Goal: Information Seeking & Learning: Check status

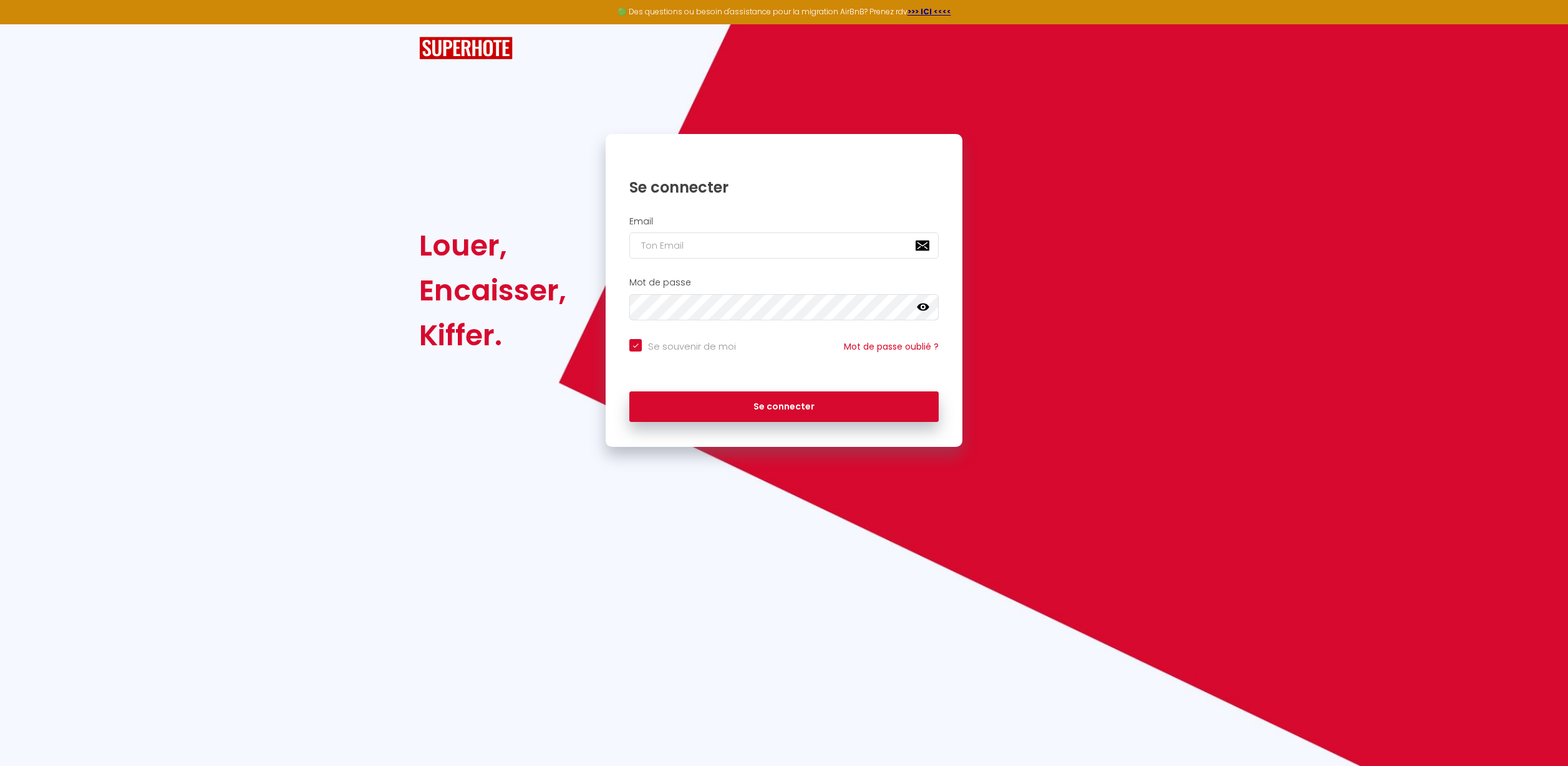
type input "[EMAIL_ADDRESS][DOMAIN_NAME]"
click at [744, 397] on button "Se connecter" at bounding box center [783, 408] width 309 height 31
checkbox input "true"
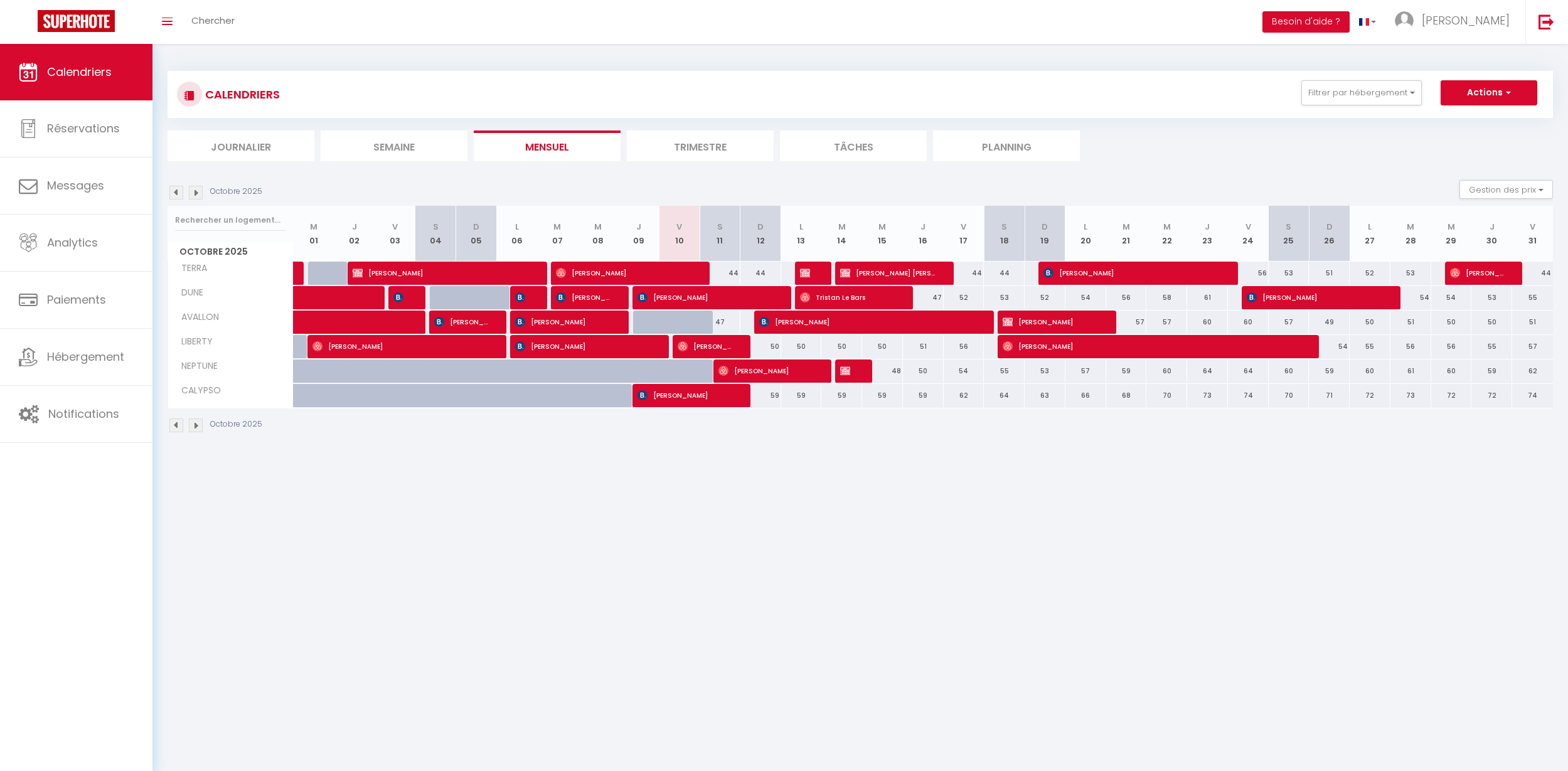
click at [182, 191] on img at bounding box center [176, 192] width 14 height 14
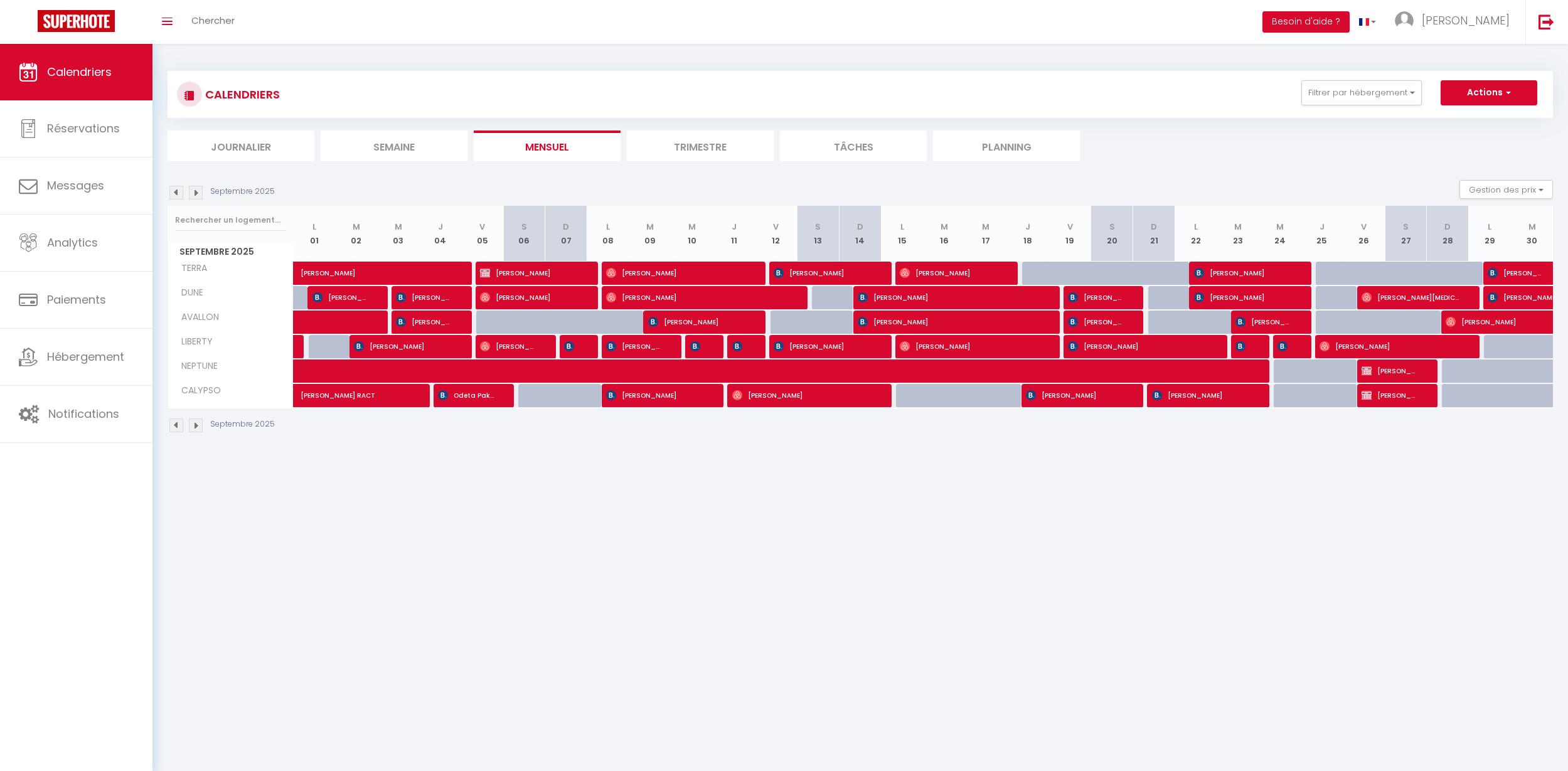
click at [705, 349] on div at bounding box center [706, 346] width 42 height 24
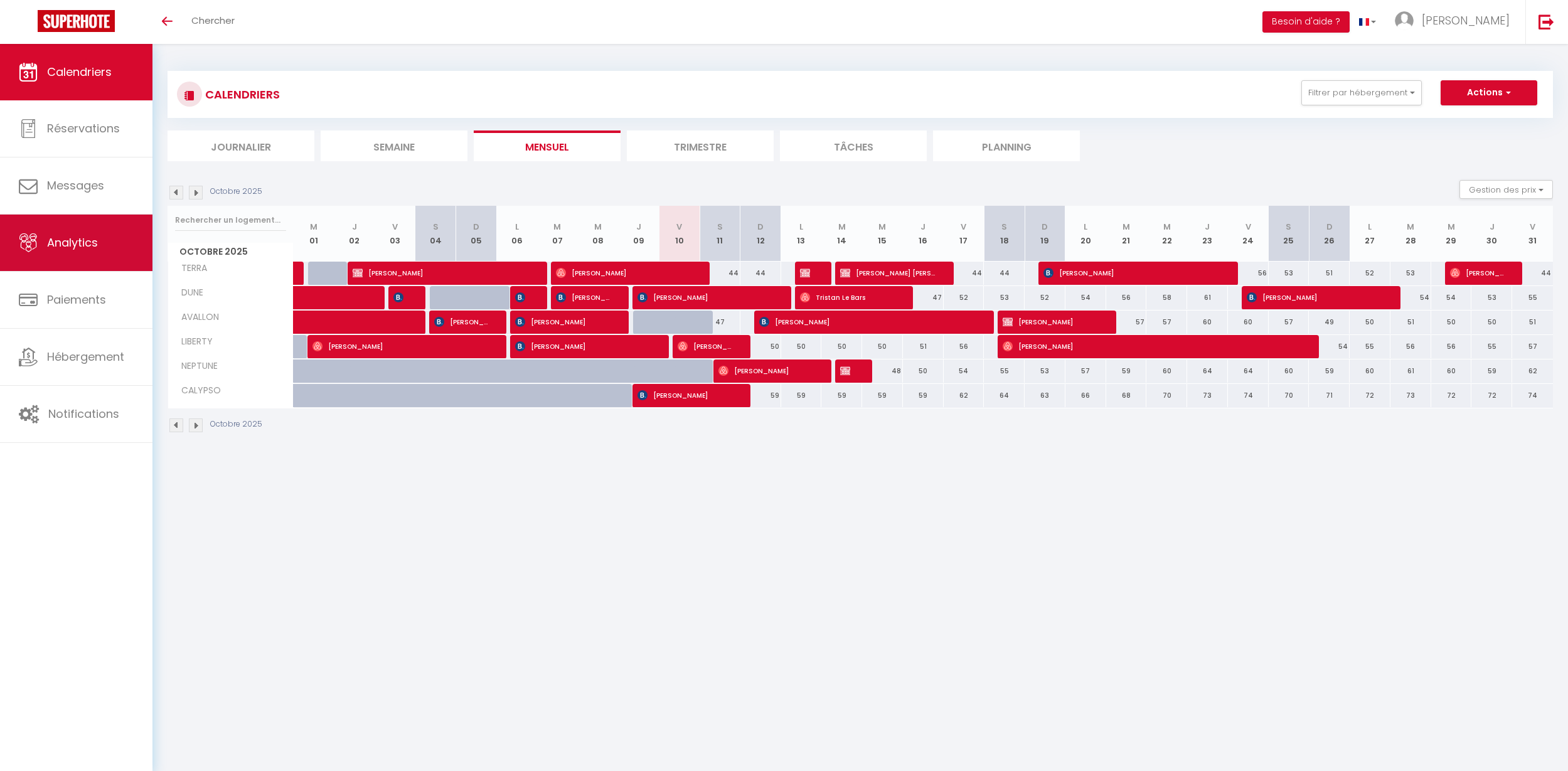
click at [82, 251] on link "Analytics" at bounding box center [76, 243] width 152 height 57
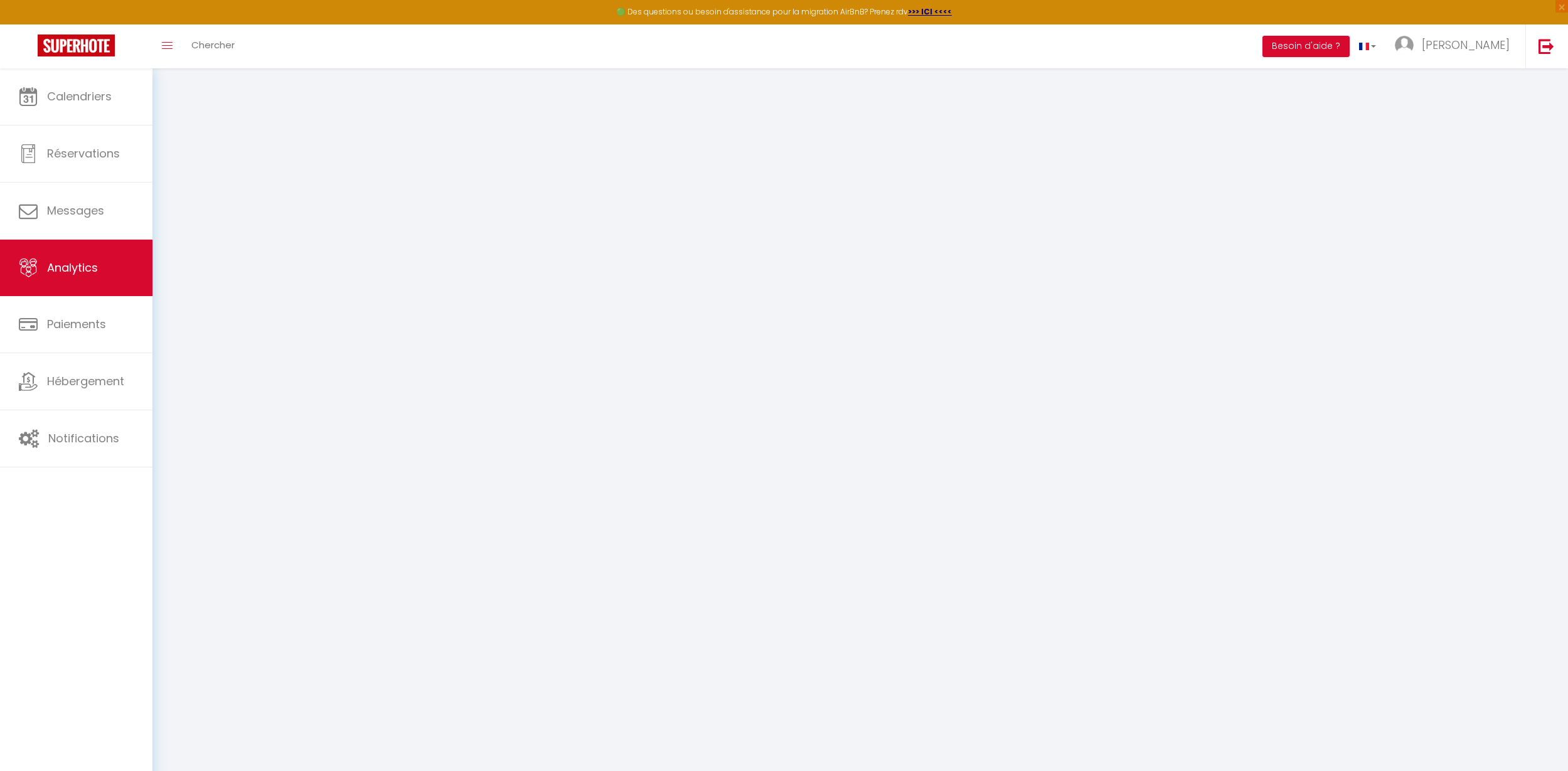
select select "2025"
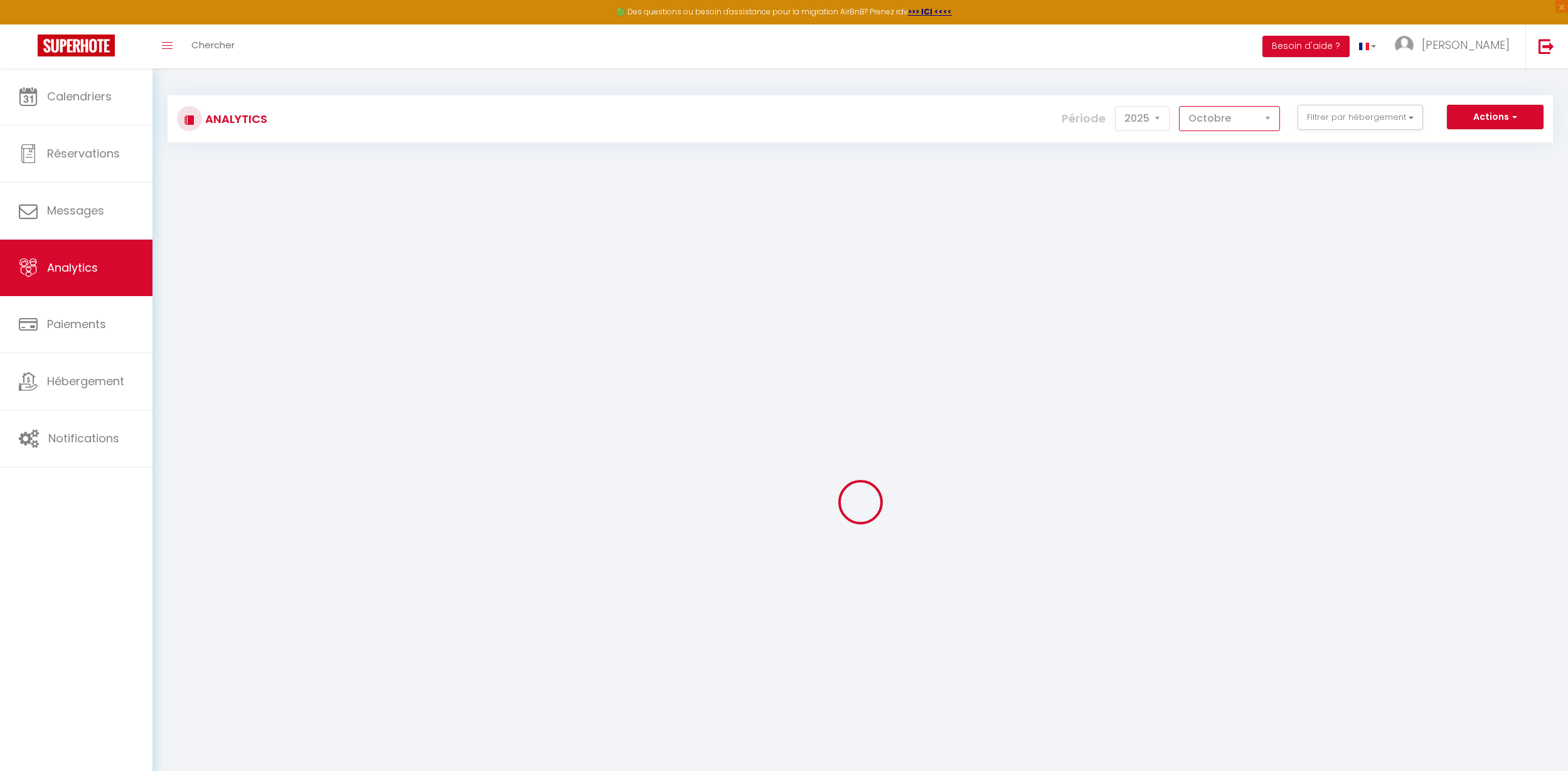
click at [1235, 112] on select "Janvier Février Mars Avril Mai Juin Juillet Août Septembre Octobre Novembre Déc…" at bounding box center [1229, 118] width 101 height 25
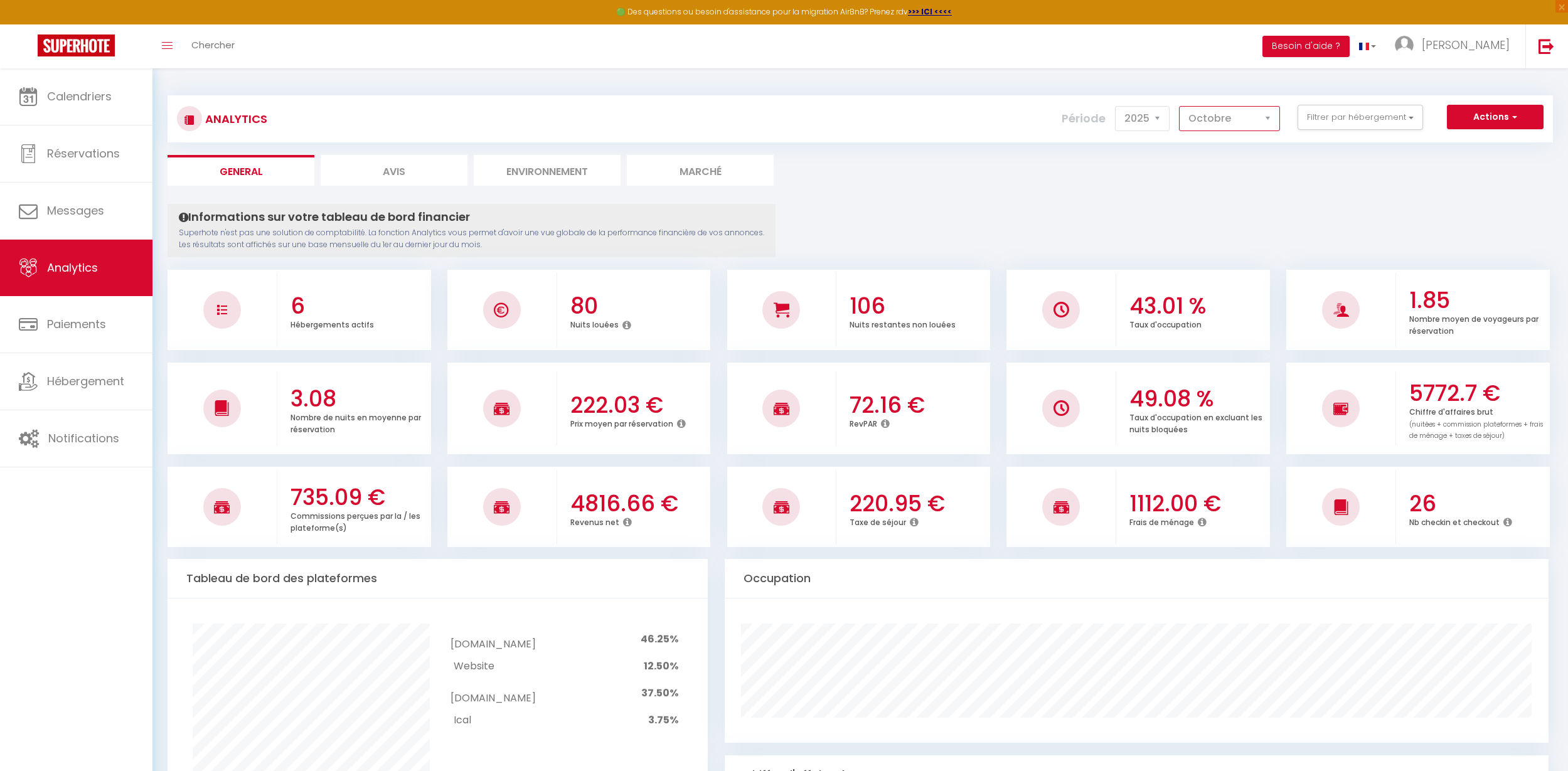
select select "9"
click at [1179, 106] on select "Janvier Février Mars Avril Mai Juin Juillet Août Septembre Octobre Novembre Déc…" at bounding box center [1229, 118] width 101 height 25
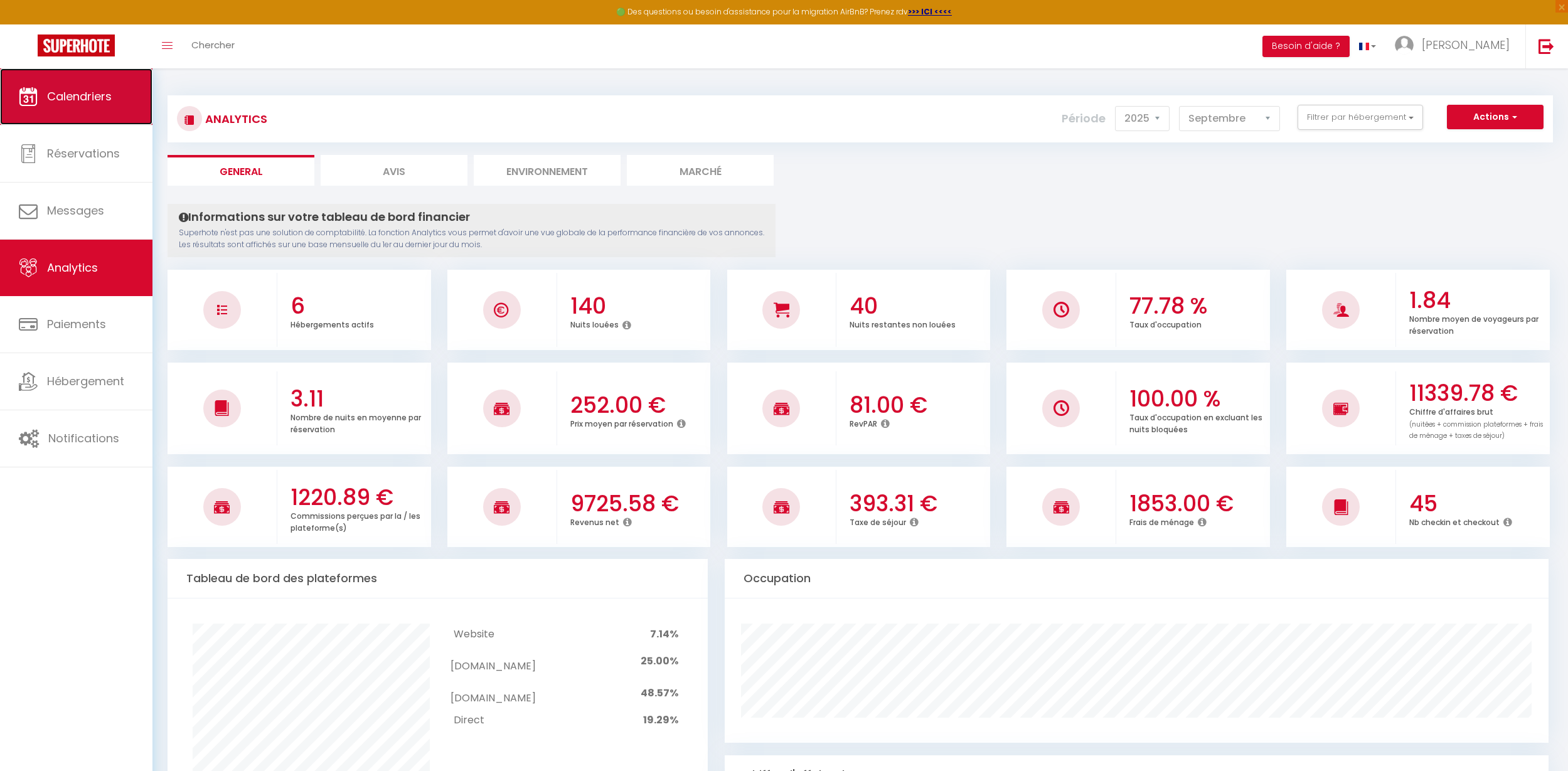
click at [94, 107] on link "Calendriers" at bounding box center [76, 97] width 152 height 57
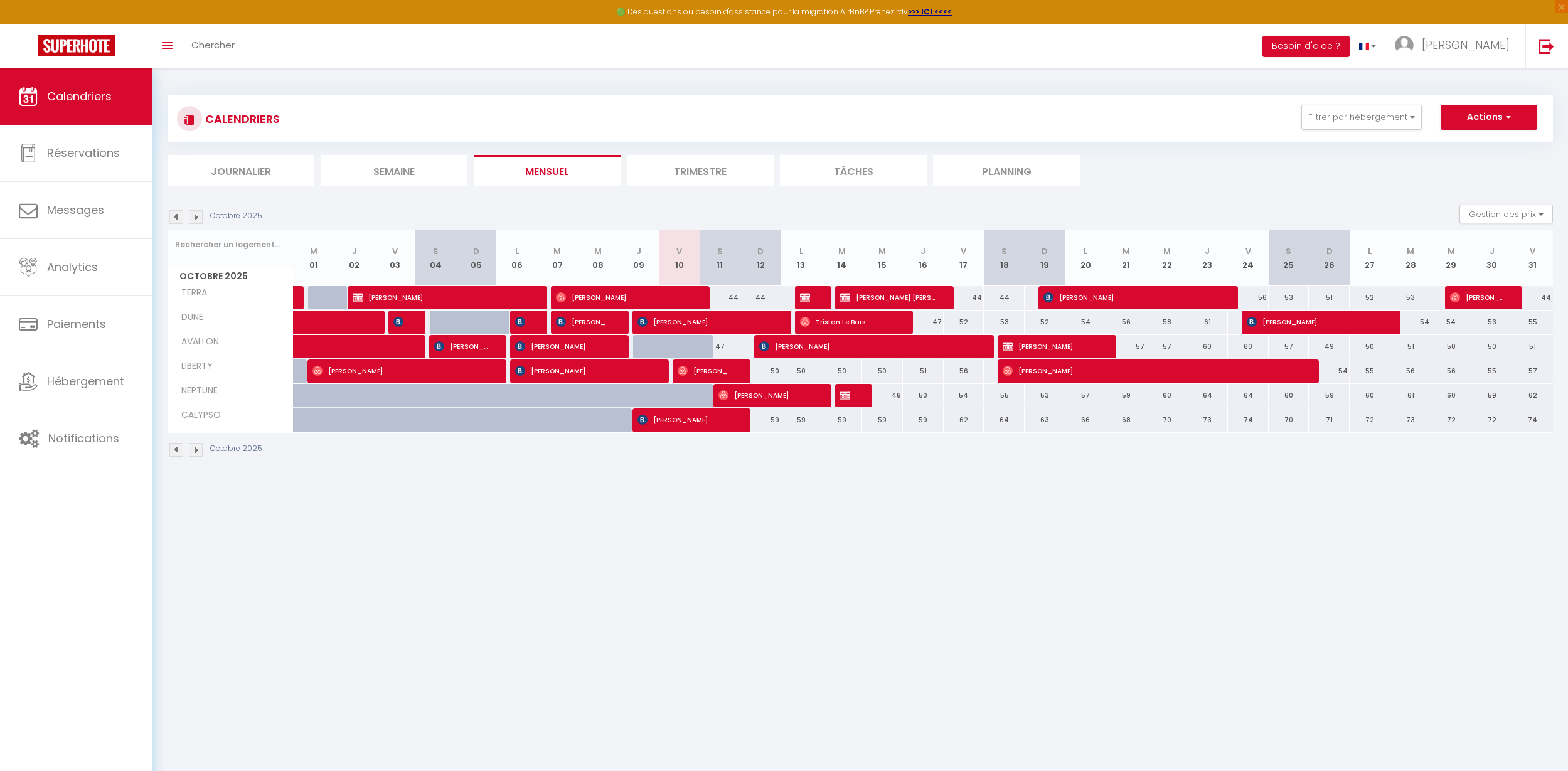
click at [181, 215] on img at bounding box center [176, 217] width 14 height 14
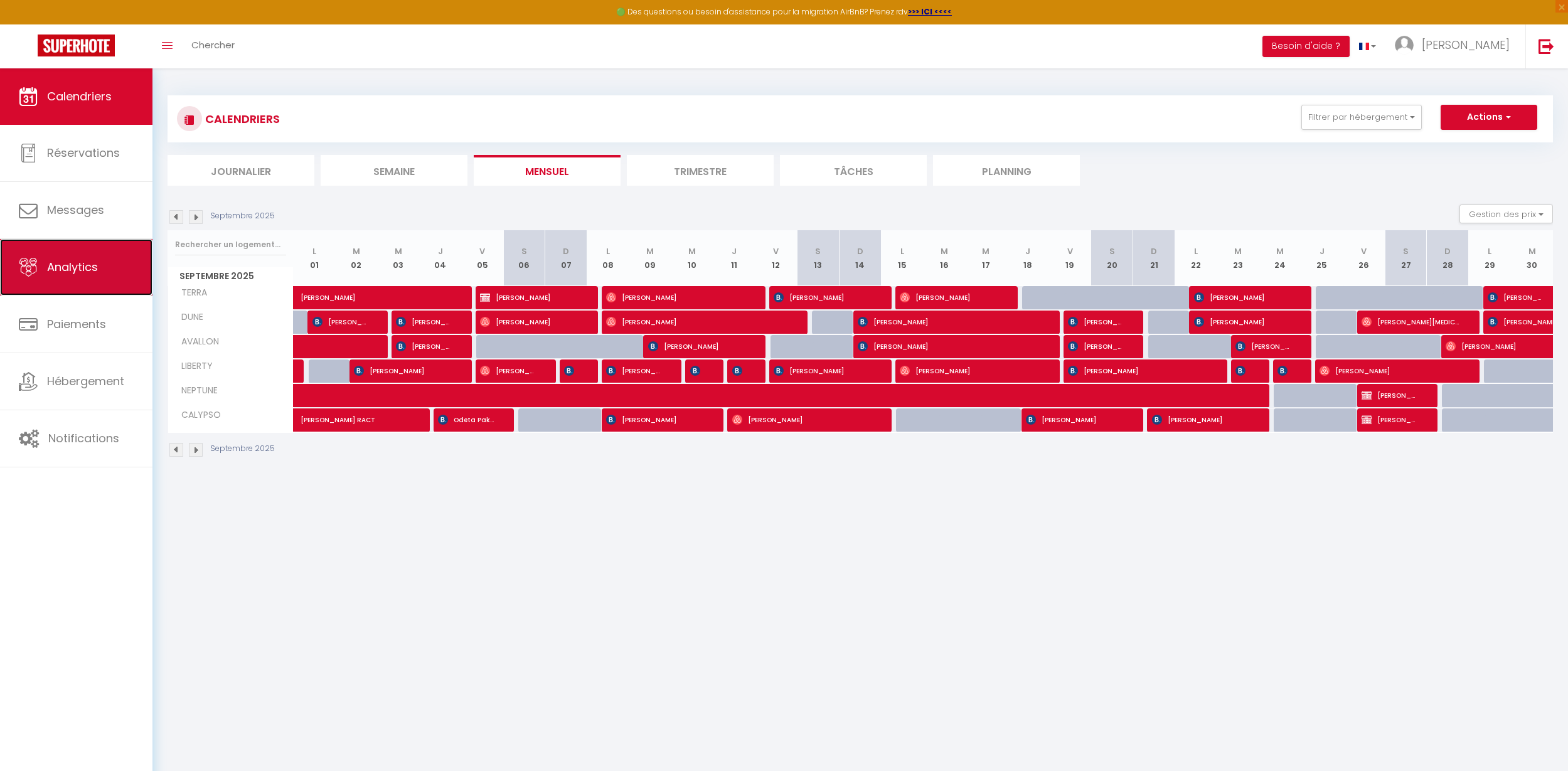
click at [77, 280] on link "Analytics" at bounding box center [76, 267] width 152 height 57
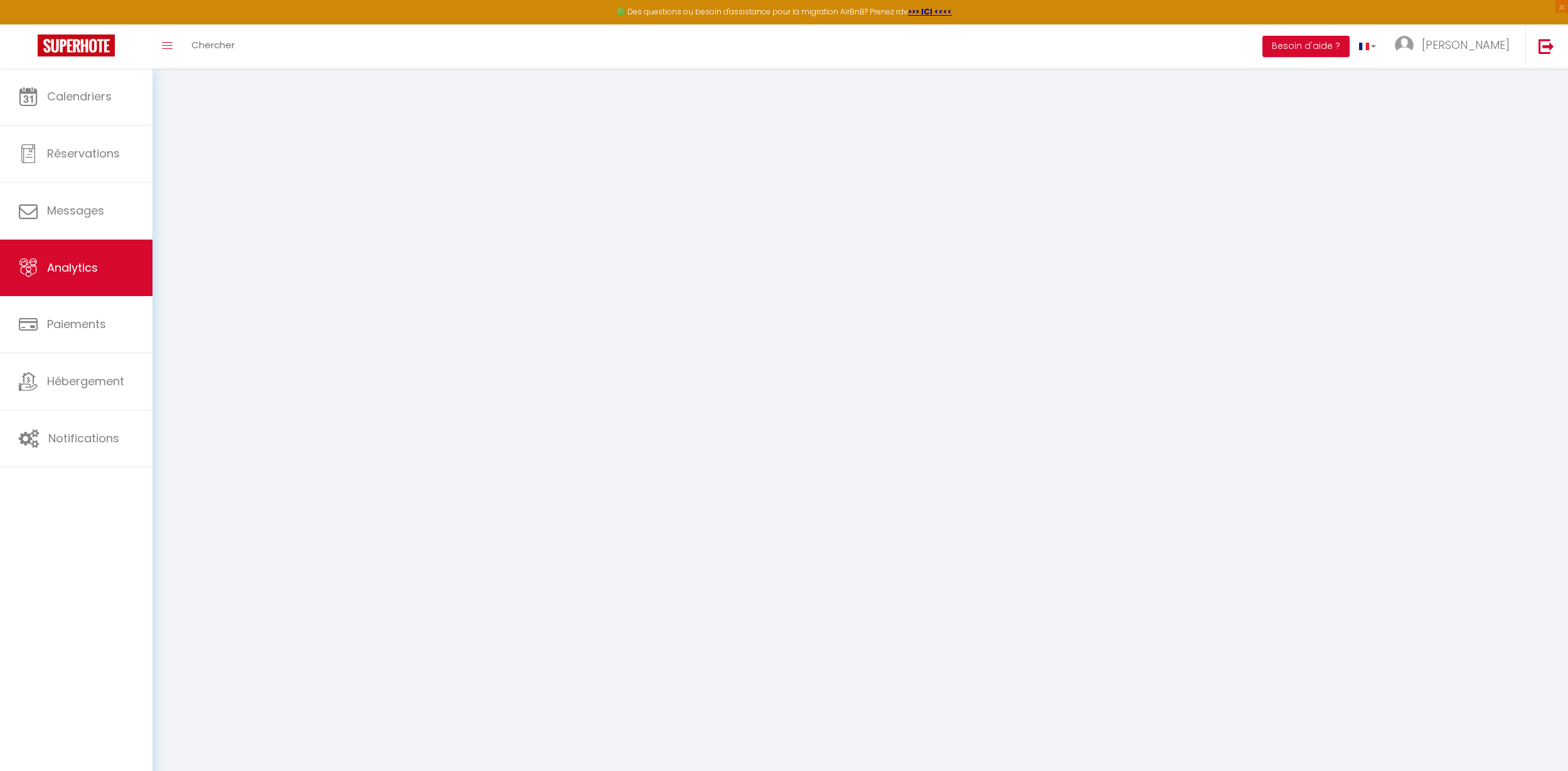
select select "2025"
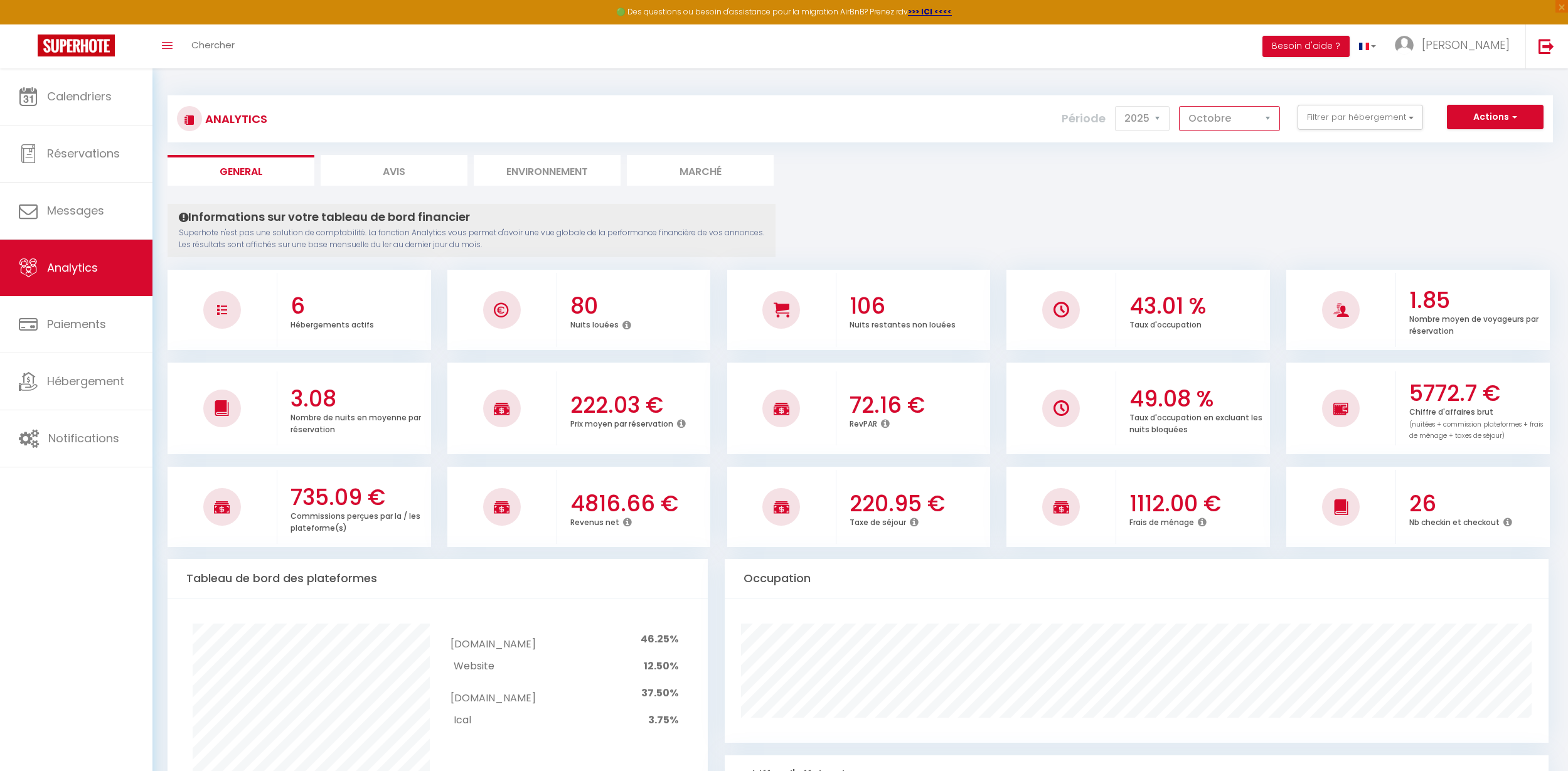
click at [1216, 125] on select "Janvier Février Mars Avril Mai Juin Juillet Août Septembre Octobre Novembre Déc…" at bounding box center [1229, 118] width 101 height 25
click at [1179, 106] on select "Janvier Février Mars Avril Mai Juin Juillet Août Septembre Octobre Novembre Déc…" at bounding box center [1229, 118] width 101 height 25
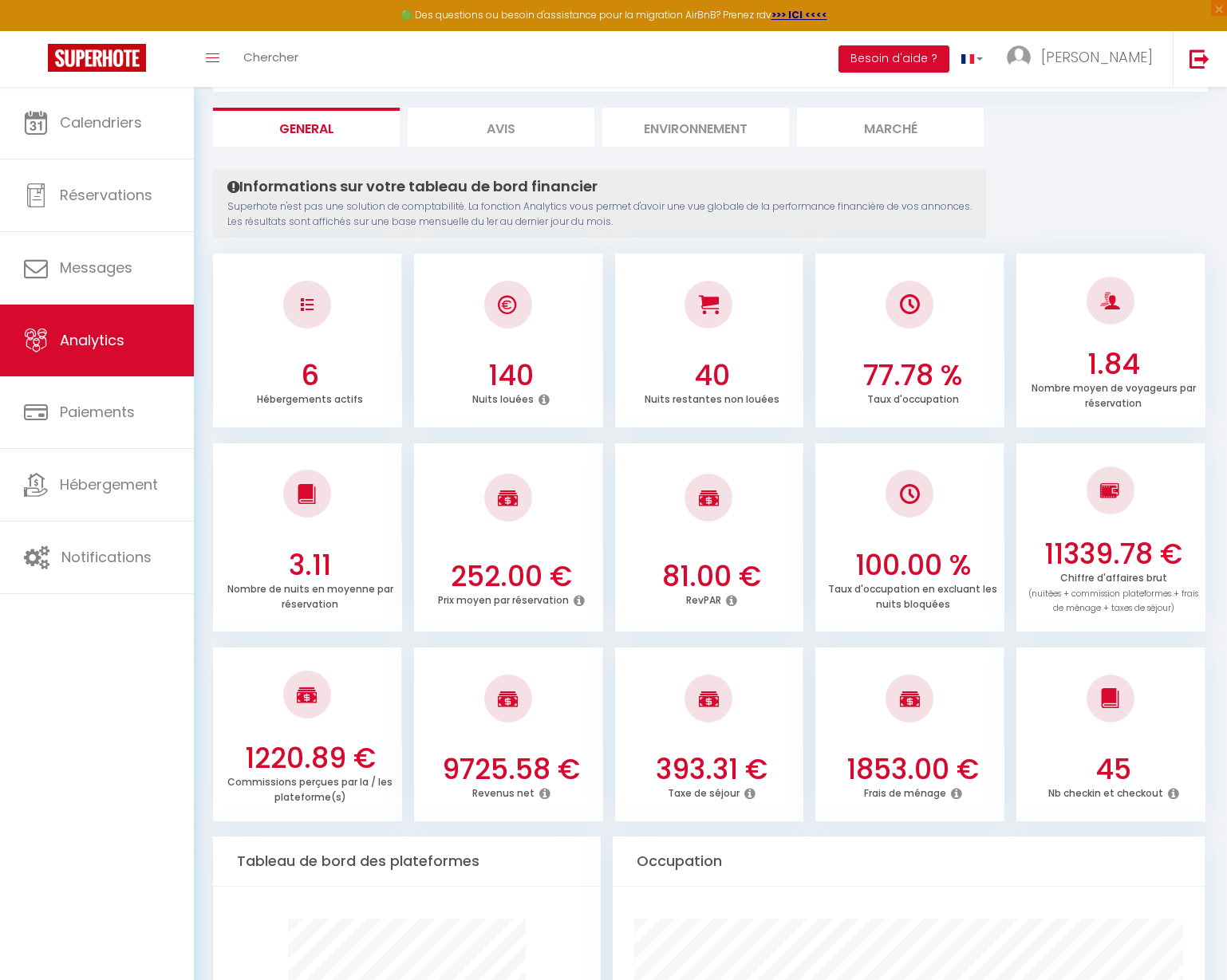
scroll to position [7, 0]
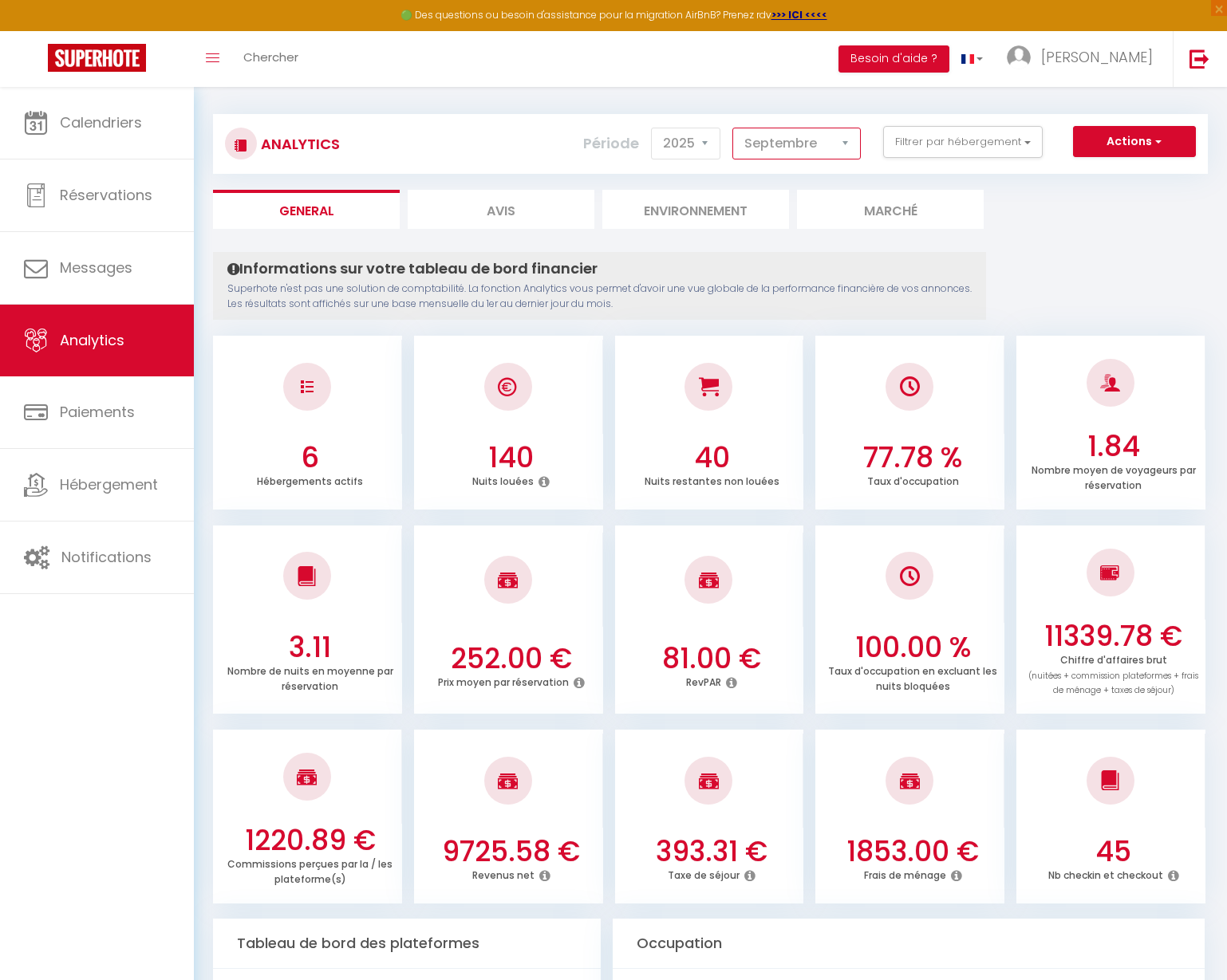
click at [769, 144] on select "Janvier Février Mars Avril Mai Juin Juillet Août Septembre Octobre Novembre Déc…" at bounding box center [796, 143] width 128 height 32
click at [734, 127] on select "Janvier Février Mars Avril Mai Juin Juillet Août Septembre Octobre Novembre Déc…" at bounding box center [796, 143] width 128 height 32
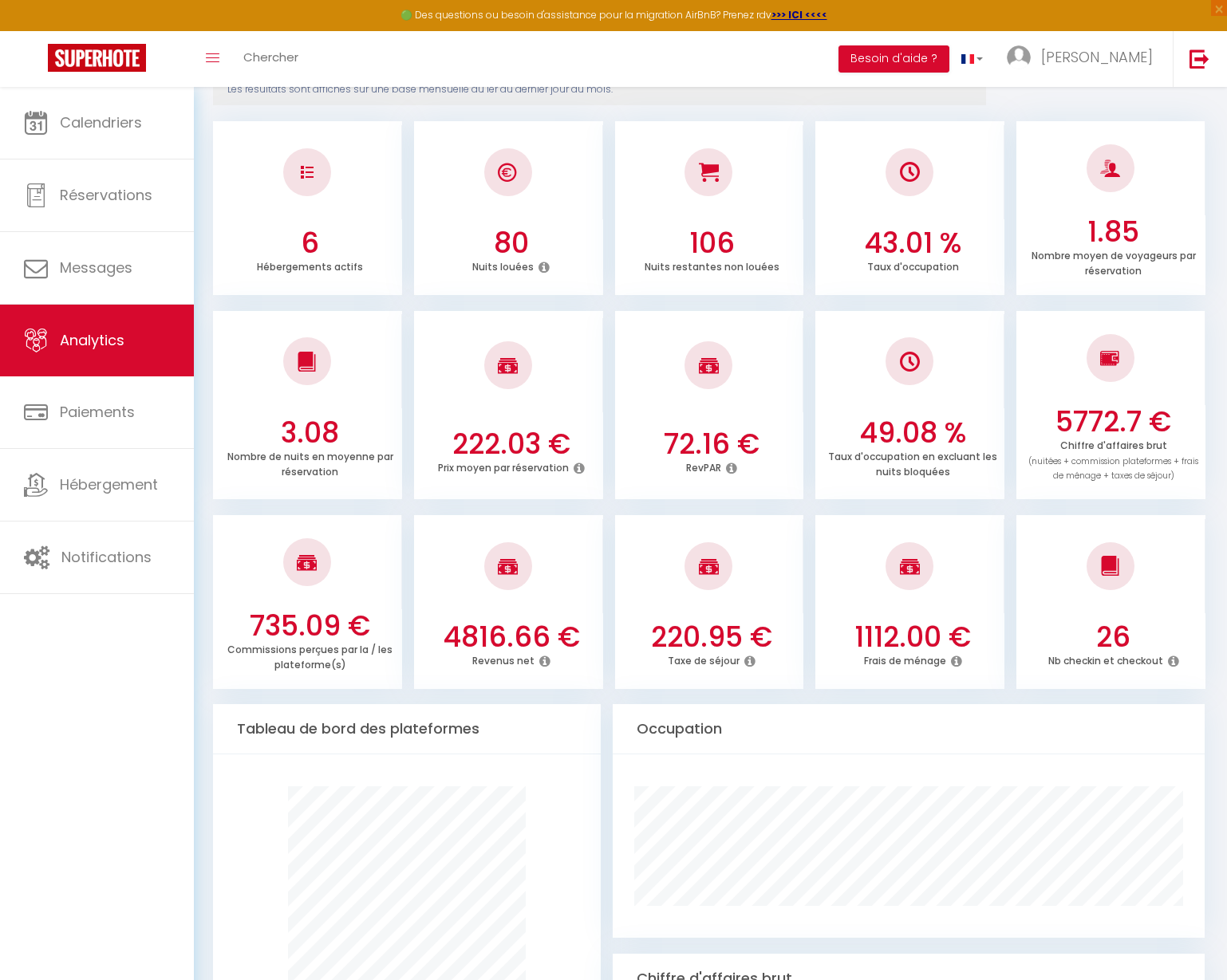
scroll to position [160, 0]
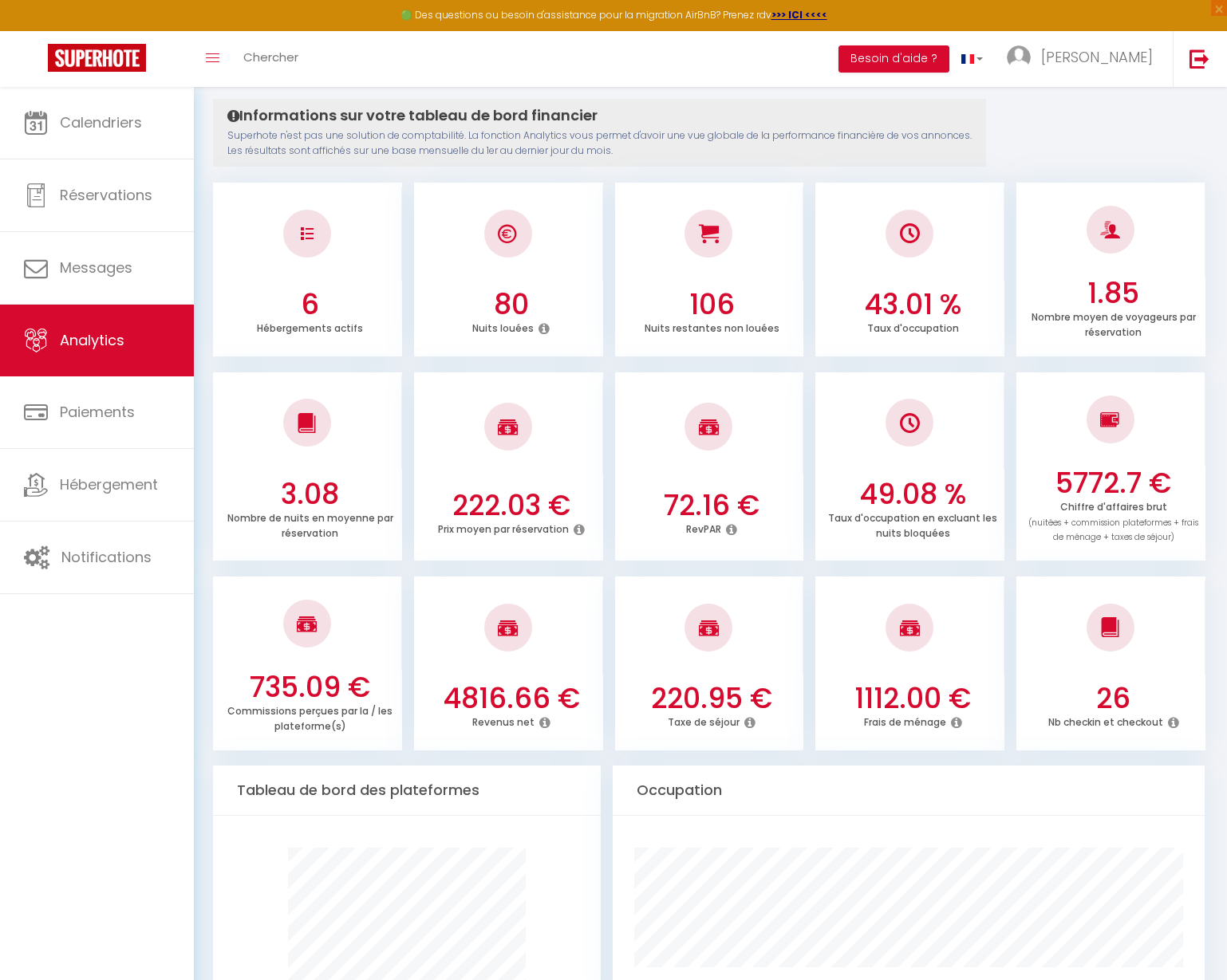
click at [542, 723] on icon at bounding box center [545, 722] width 11 height 13
click at [522, 686] on h3 "4816.66 €" at bounding box center [511, 698] width 176 height 34
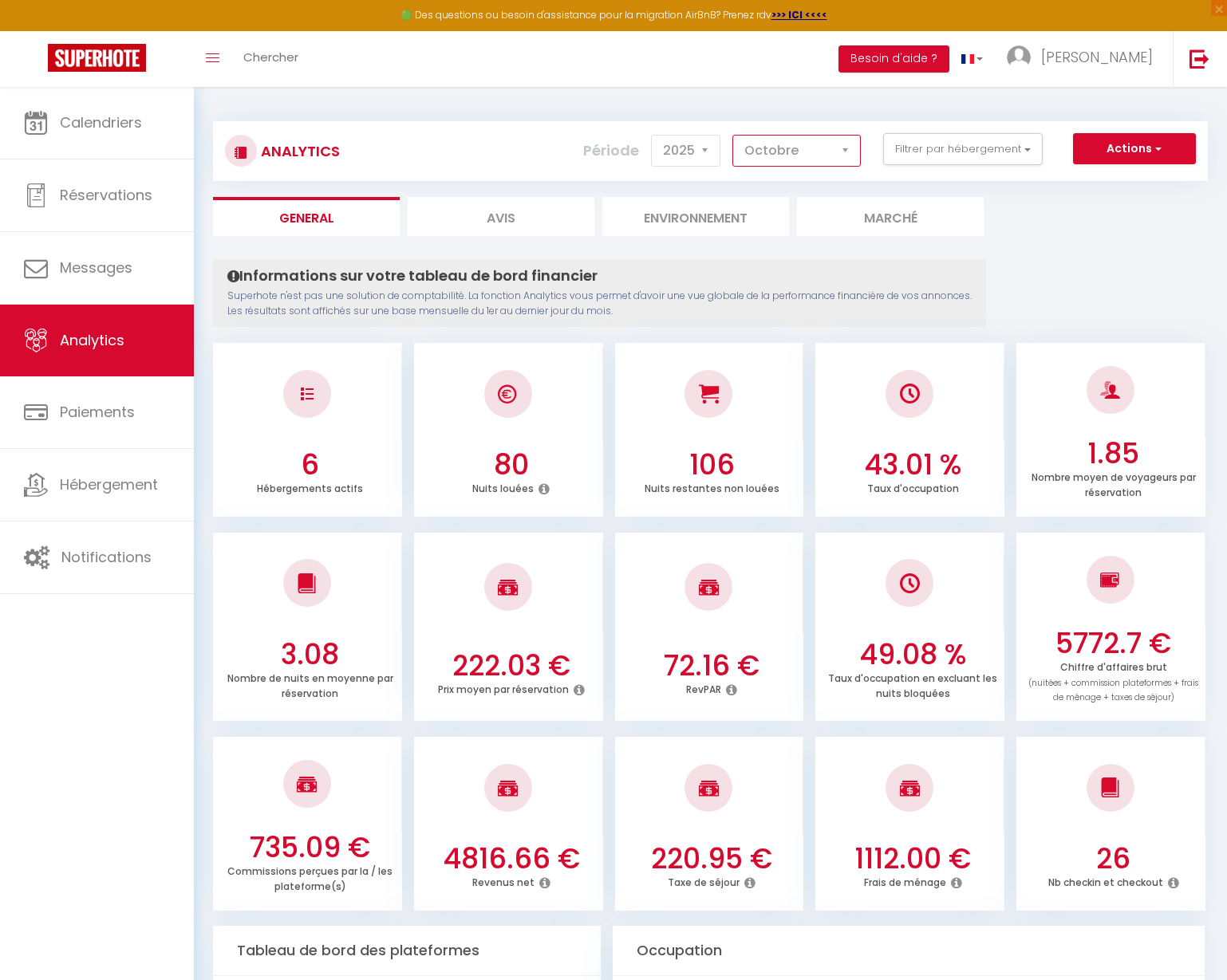
click at [786, 161] on select "Janvier Février Mars Avril Mai Juin Juillet Août Septembre Octobre Novembre Déc…" at bounding box center [796, 150] width 128 height 32
click at [734, 135] on select "Janvier Février Mars Avril Mai Juin Juillet Août Septembre Octobre Novembre Déc…" at bounding box center [796, 150] width 128 height 32
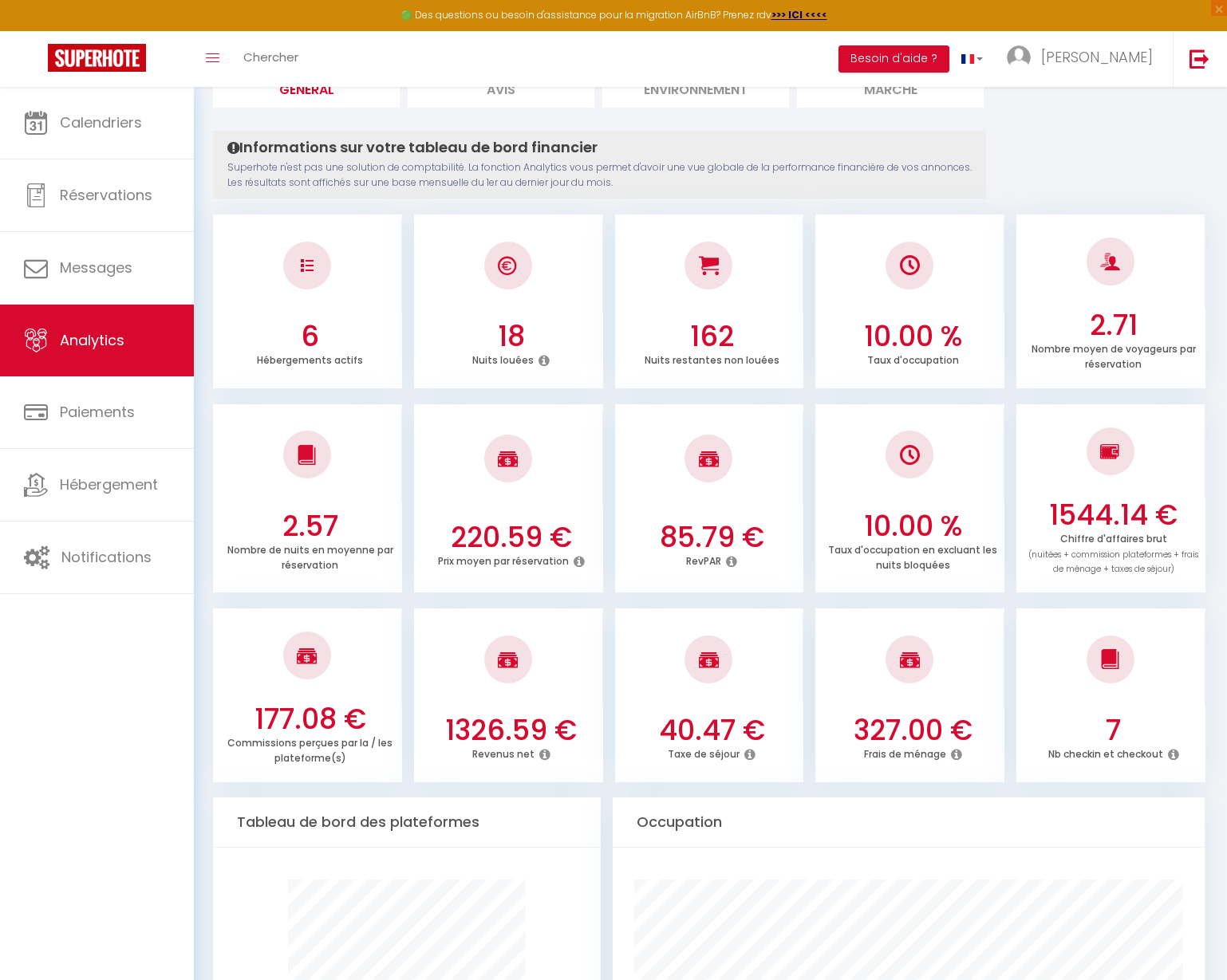
scroll to position [46, 0]
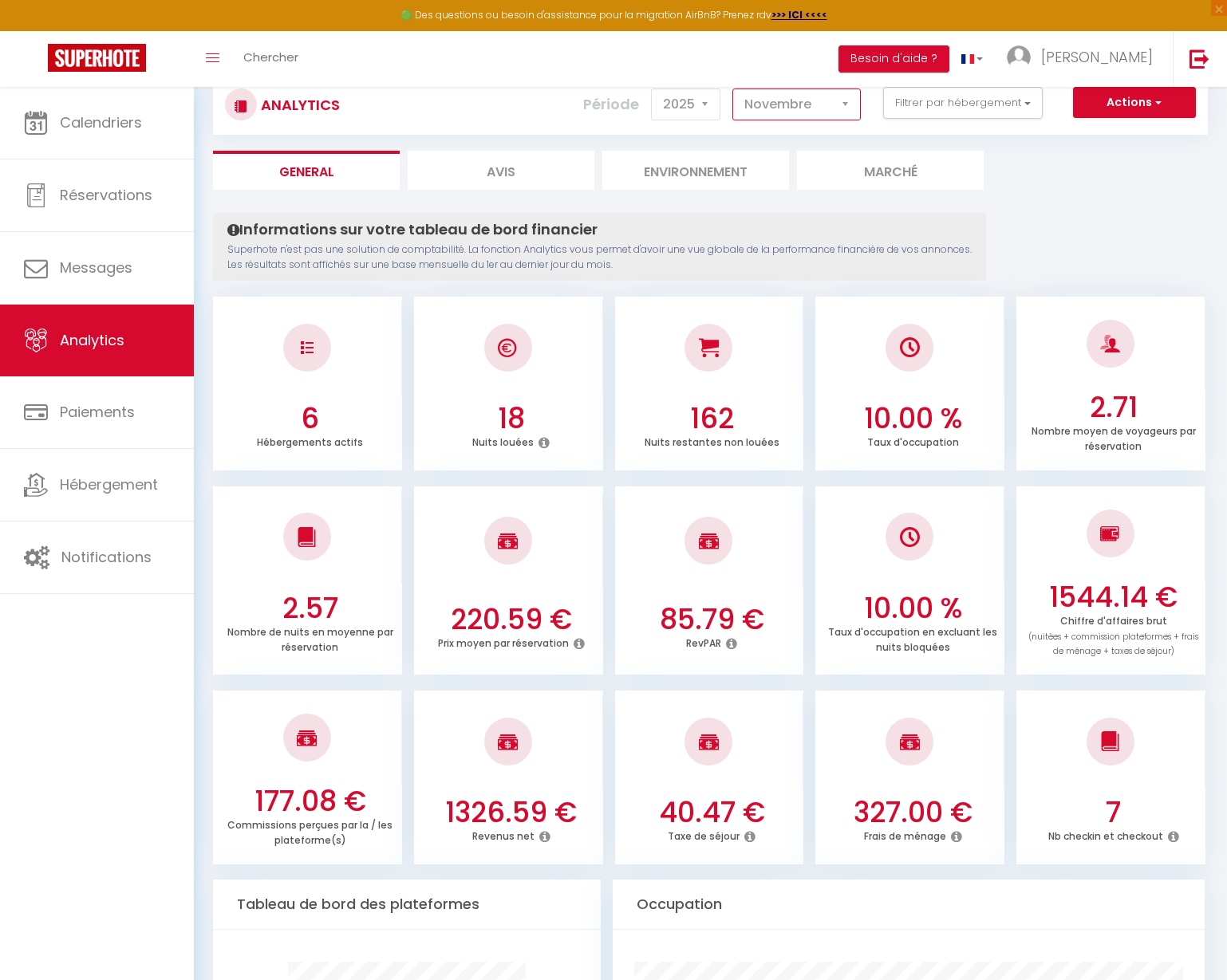
click at [792, 113] on select "Janvier Février Mars Avril Mai Juin Juillet Août Septembre Octobre Novembre Déc…" at bounding box center [796, 104] width 128 height 32
click at [734, 88] on select "Janvier Février Mars Avril Mai Juin Juillet Août Septembre Octobre Novembre Déc…" at bounding box center [796, 104] width 128 height 32
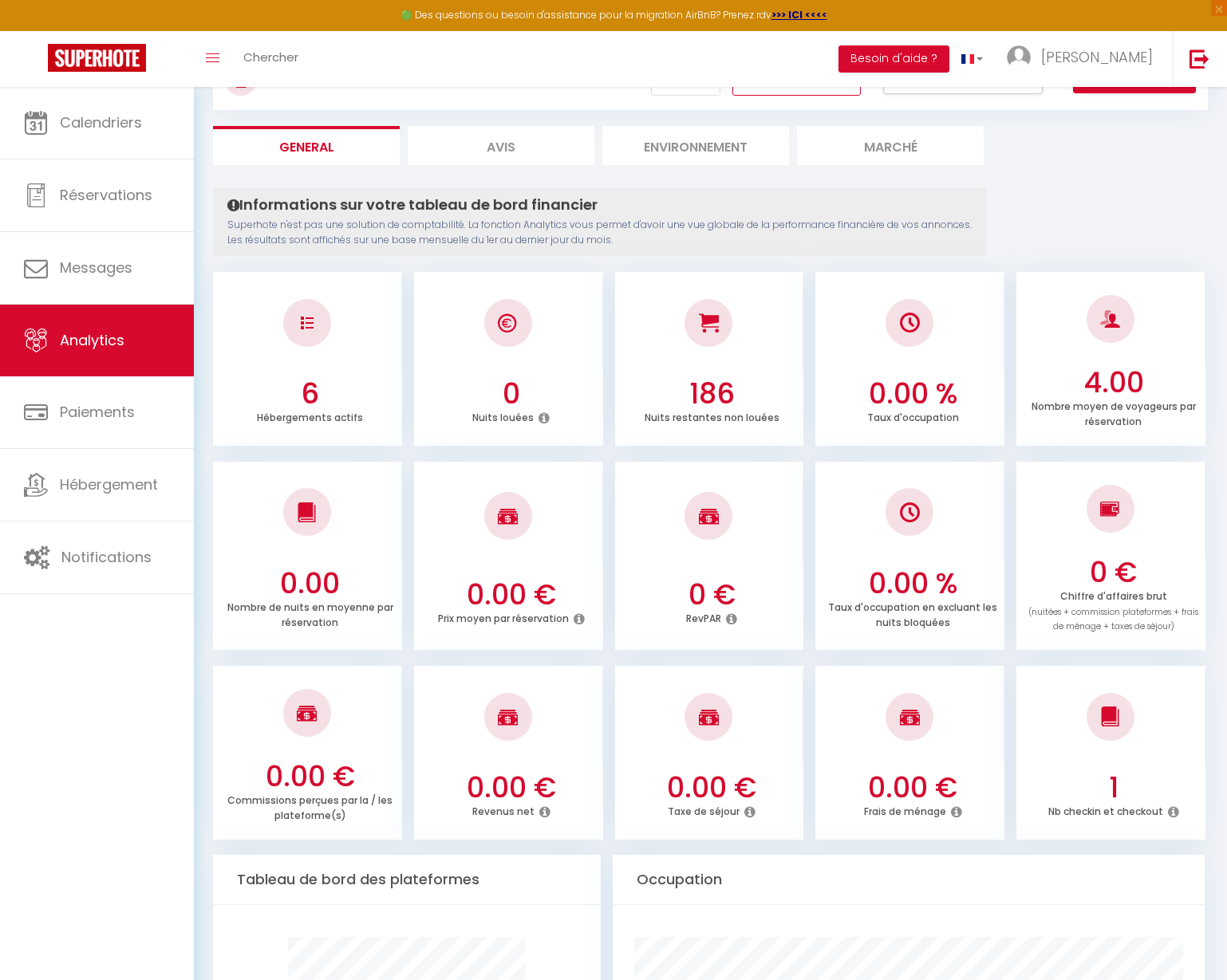
scroll to position [50, 0]
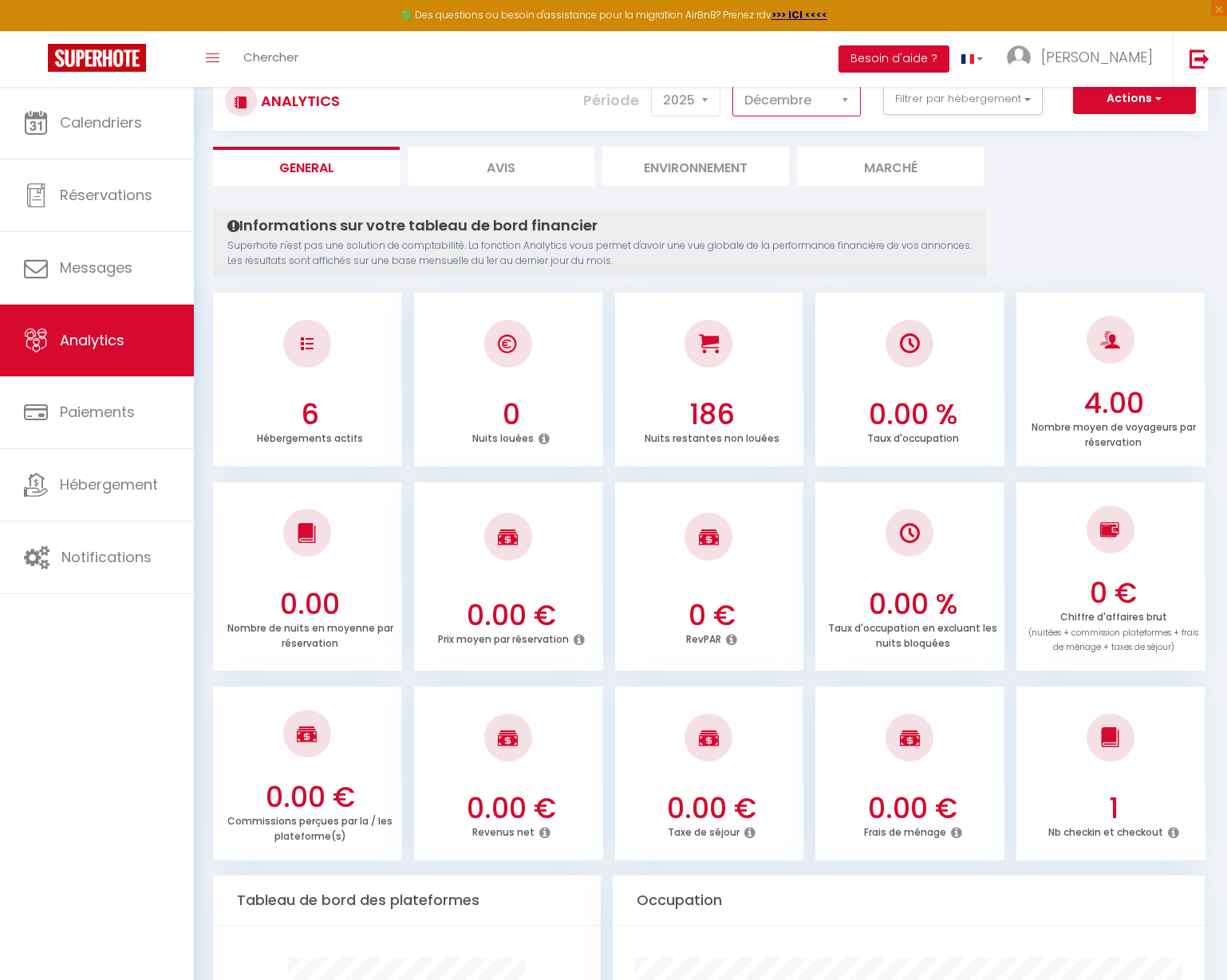
click at [786, 101] on select "Janvier Février Mars Avril Mai Juin Juillet Août Septembre Octobre Novembre Déc…" at bounding box center [796, 100] width 128 height 32
click at [734, 85] on select "Janvier Février Mars Avril Mai Juin Juillet Août Septembre Octobre Novembre Déc…" at bounding box center [796, 100] width 128 height 32
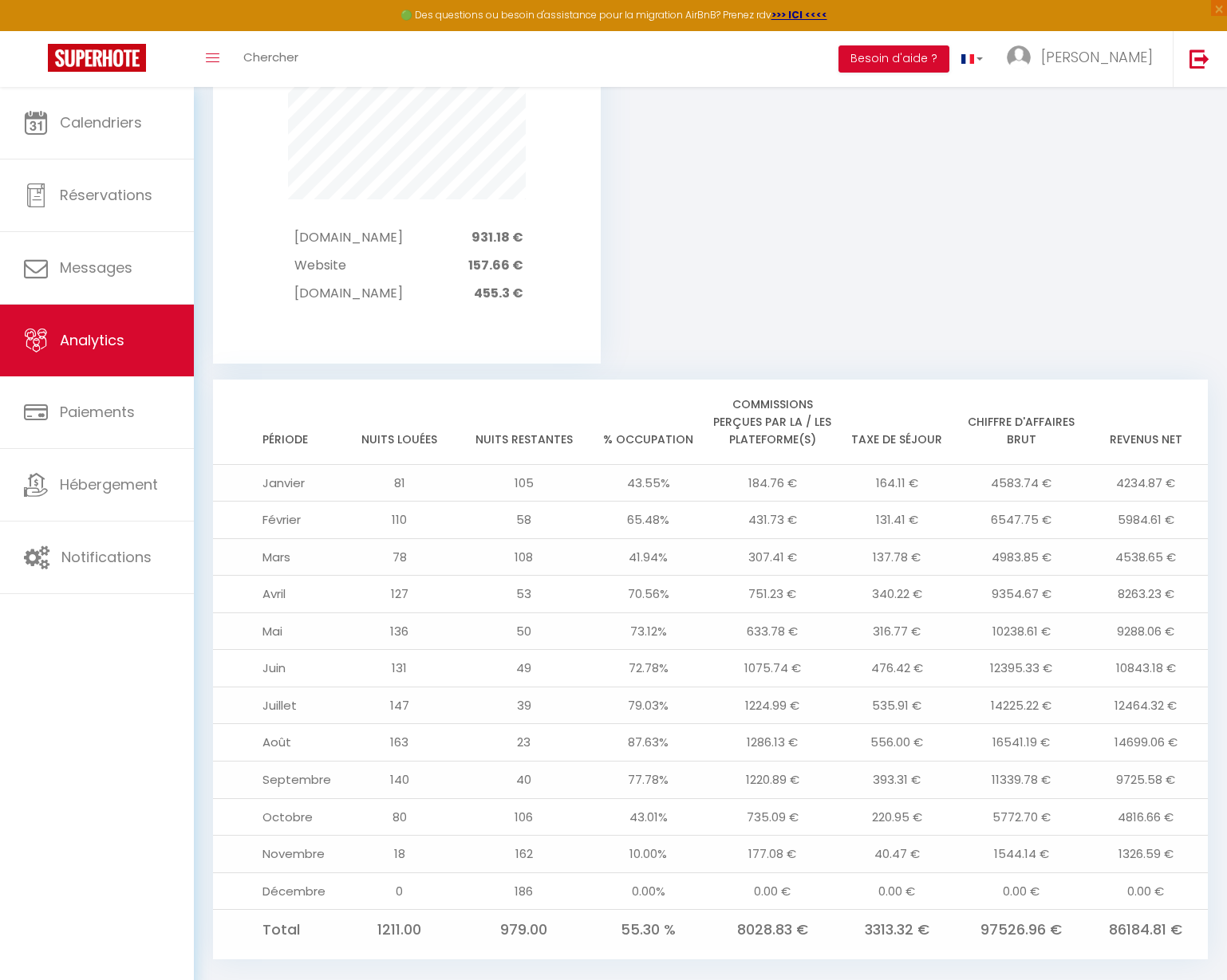
scroll to position [1523, 0]
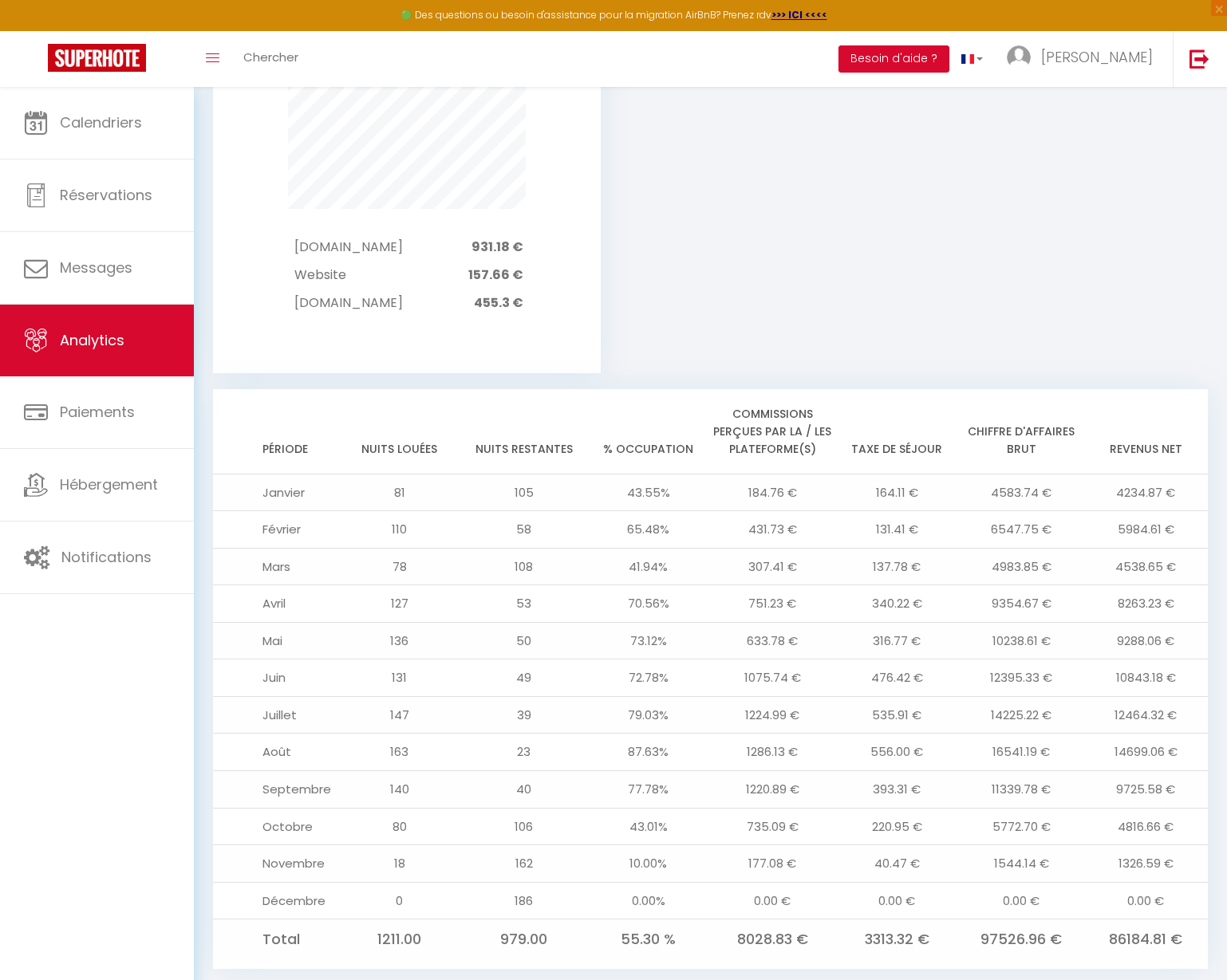
click at [1009, 585] on td "9354.67 €" at bounding box center [1021, 603] width 125 height 37
click at [1012, 622] on td "10238.61 €" at bounding box center [1021, 641] width 125 height 37
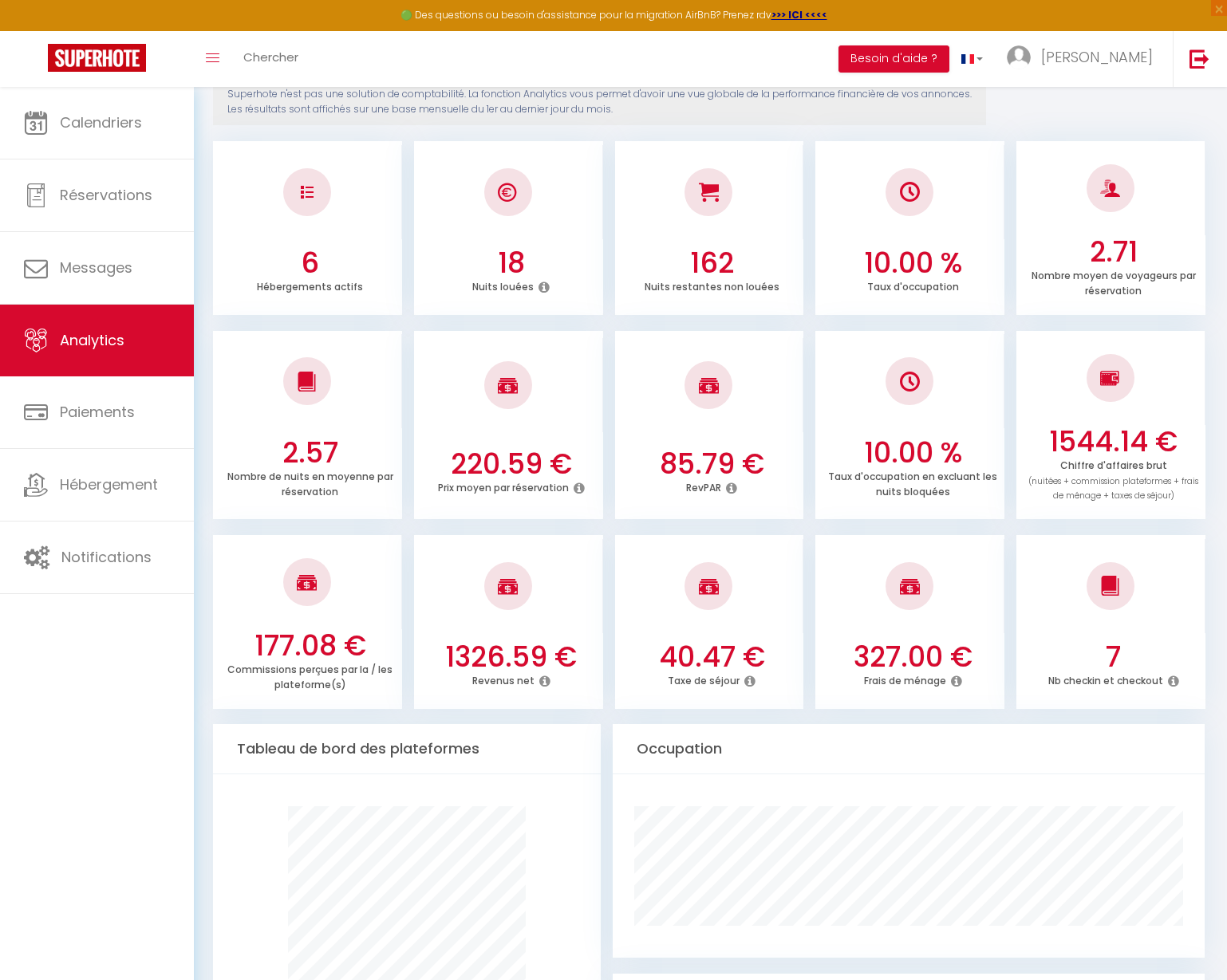
scroll to position [0, 0]
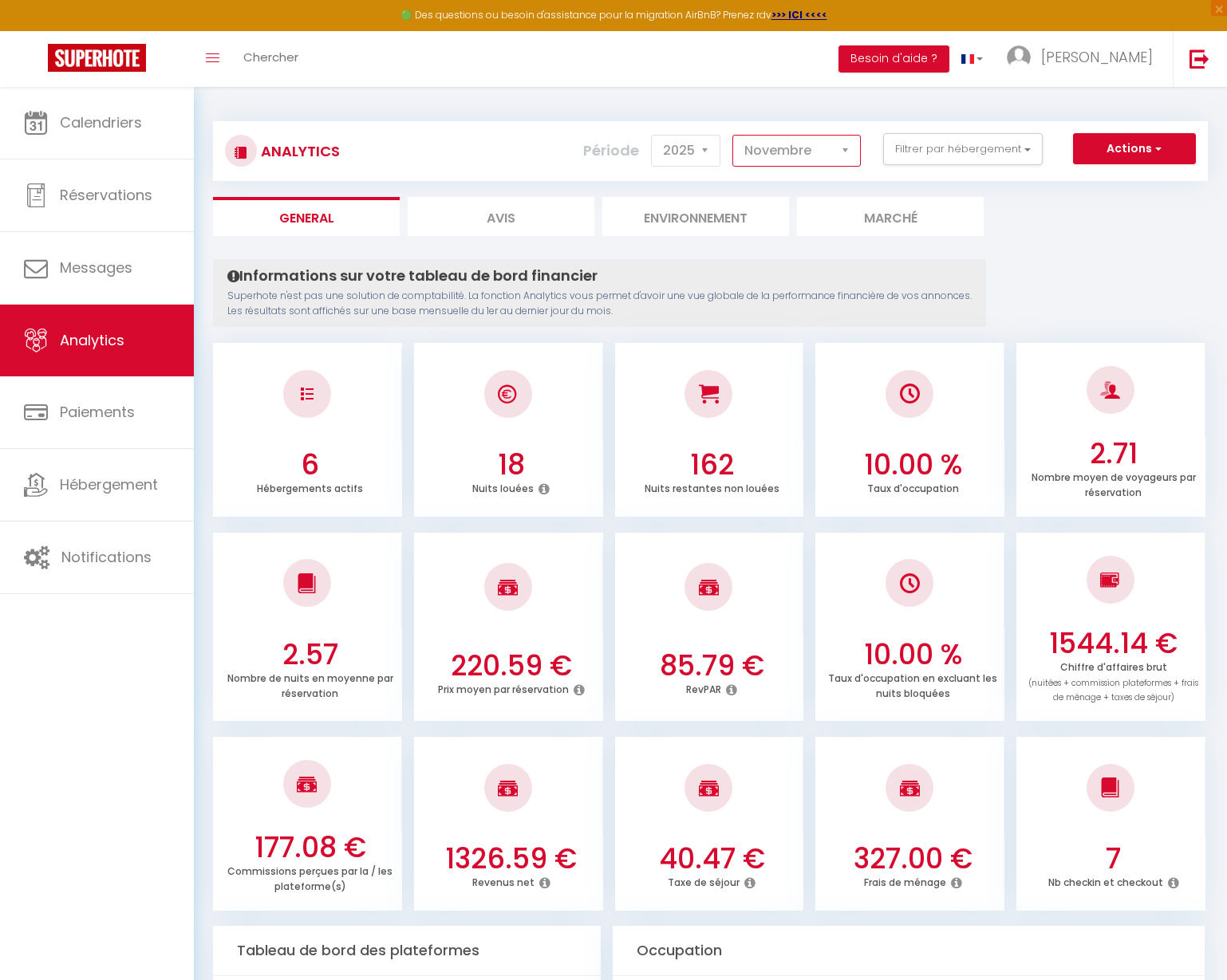
click at [777, 161] on select "Janvier Février Mars Avril Mai Juin Juillet Août Septembre Octobre Novembre Déc…" at bounding box center [796, 150] width 128 height 32
click at [734, 135] on select "Janvier Février Mars Avril Mai Juin Juillet Août Septembre Octobre Novembre Déc…" at bounding box center [796, 150] width 128 height 32
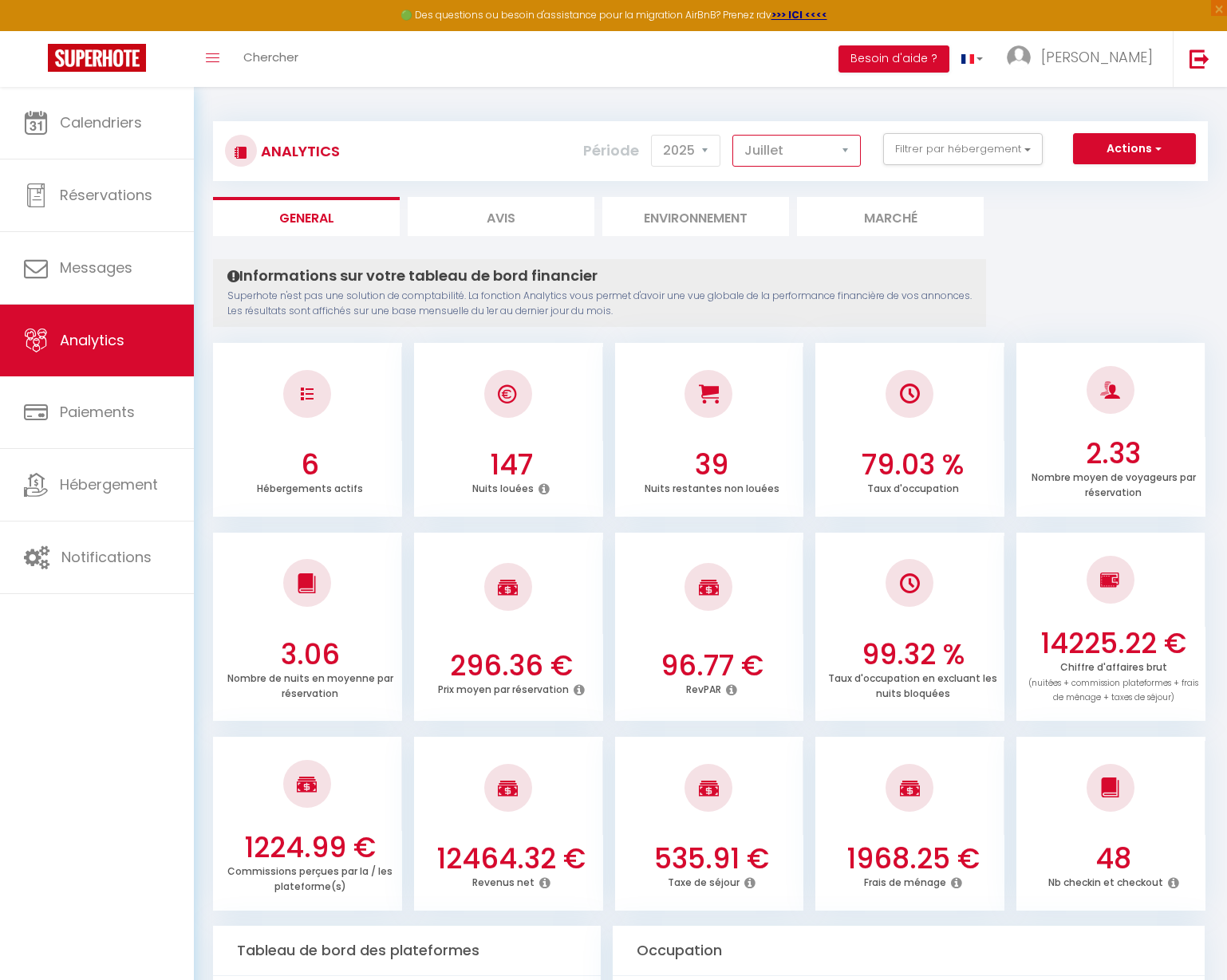
click at [776, 145] on select "Janvier Février Mars Avril Mai Juin Juillet Août Septembre Octobre Novembre Déc…" at bounding box center [796, 150] width 128 height 32
click at [734, 135] on select "Janvier Février Mars Avril Mai Juin Juillet Août Septembre Octobre Novembre Déc…" at bounding box center [796, 150] width 128 height 32
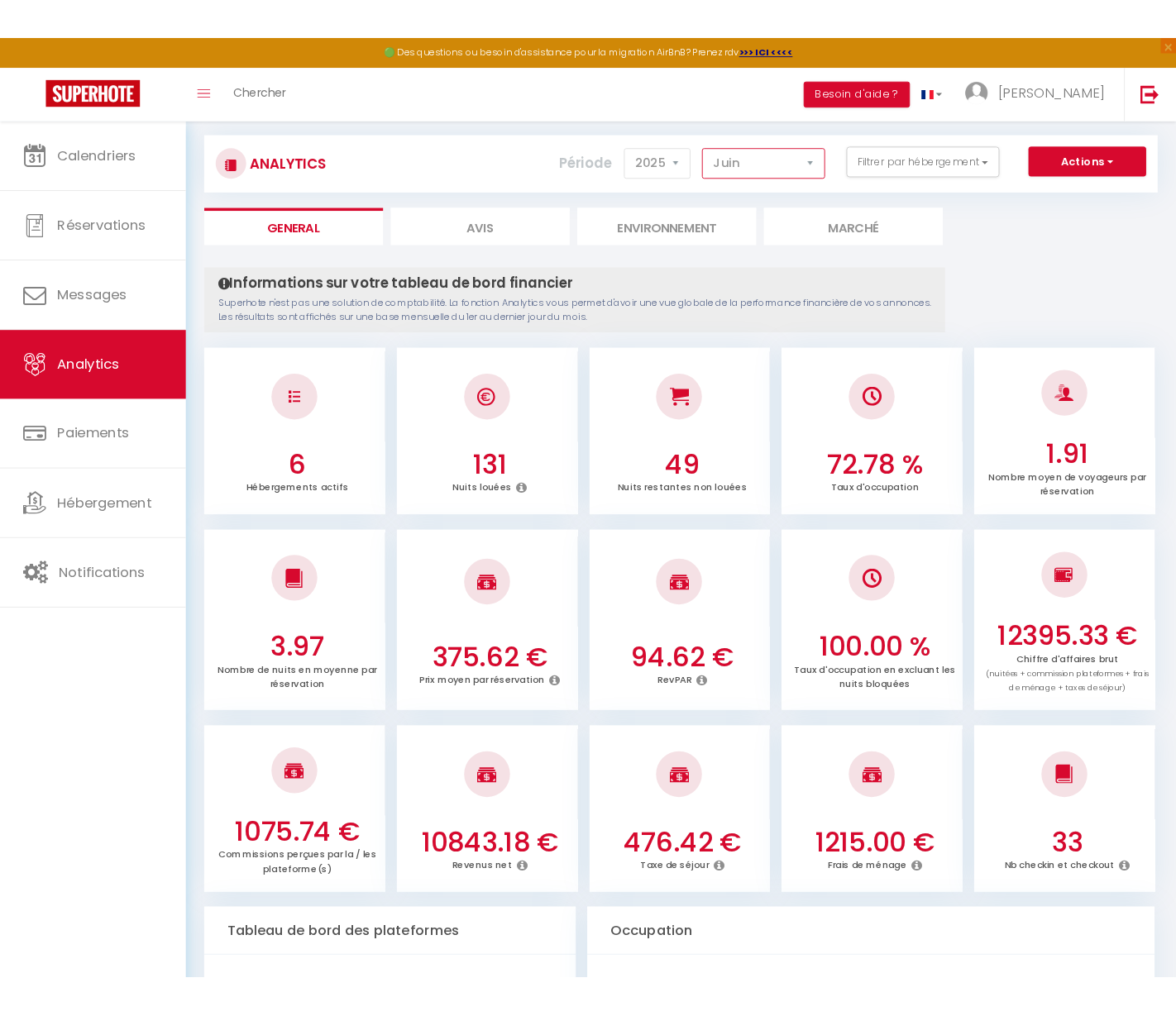
scroll to position [31, 0]
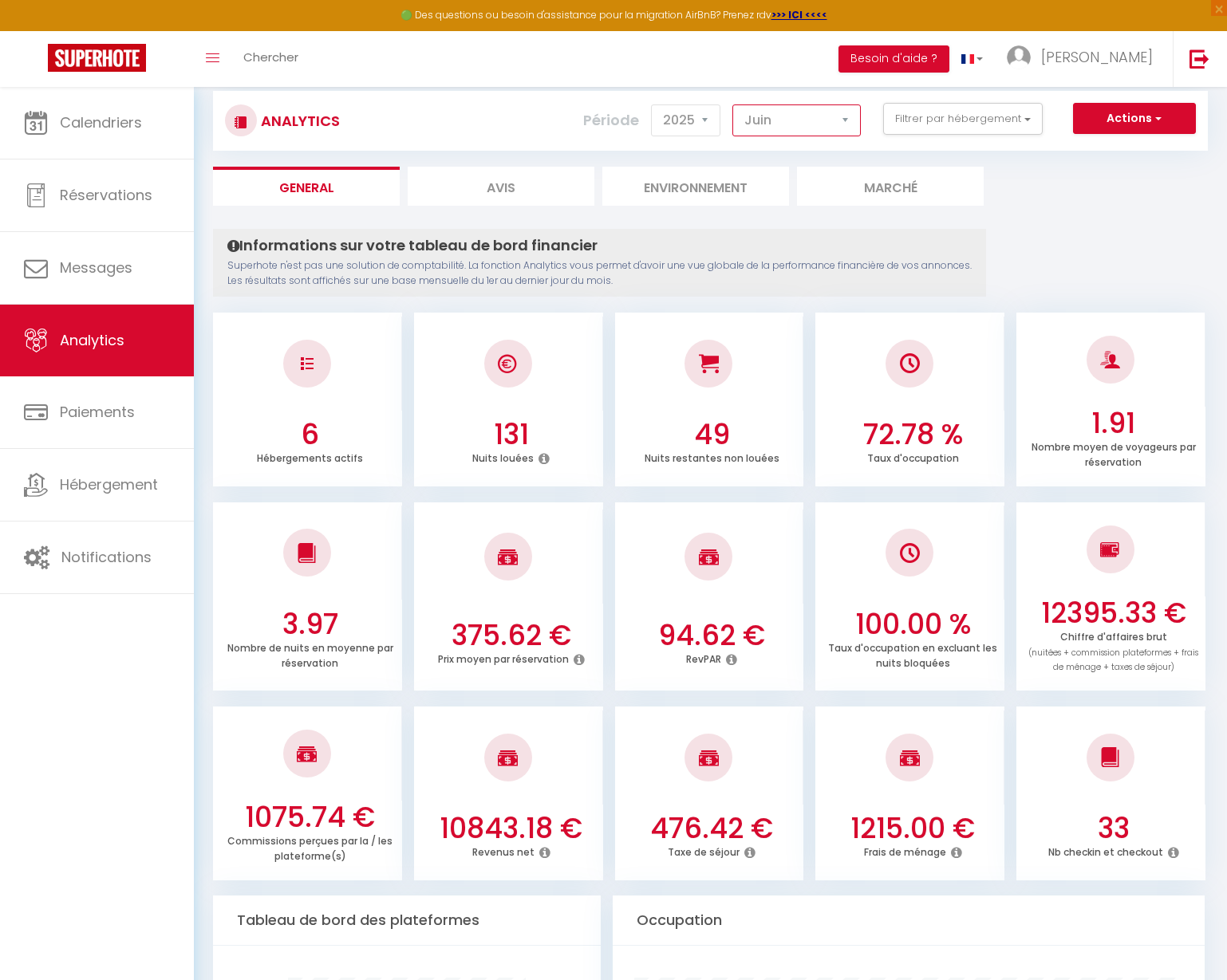
click at [818, 116] on select "Janvier Février Mars Avril Mai Juin Juillet Août Septembre Octobre Novembre Déc…" at bounding box center [796, 120] width 128 height 32
click at [734, 105] on select "Janvier Février Mars Avril Mai Juin Juillet Août Septembre Octobre Novembre Déc…" at bounding box center [796, 120] width 128 height 32
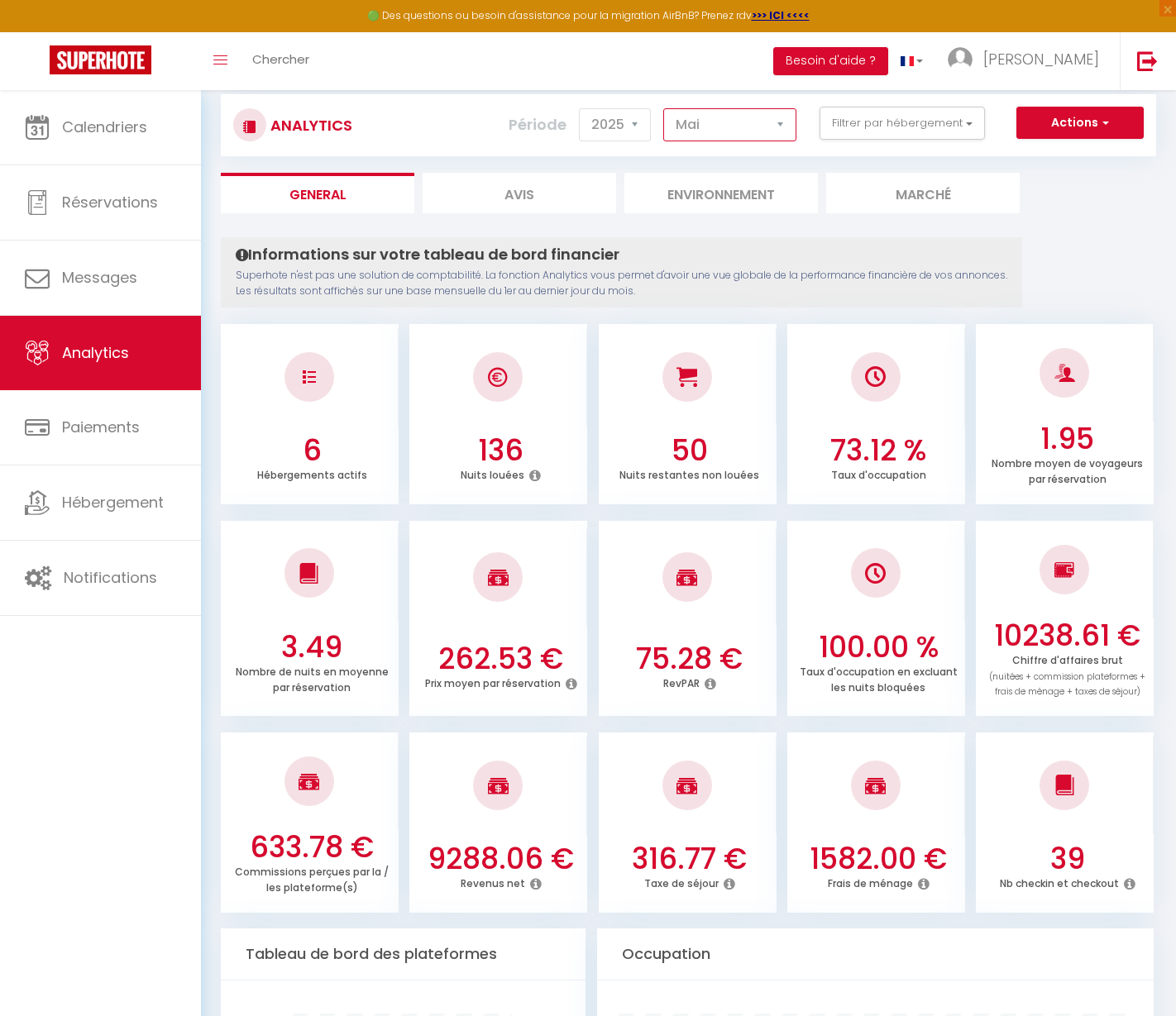
click at [748, 134] on select "Janvier Février Mars Avril Mai Juin Juillet Août Septembre Octobre Novembre Déc…" at bounding box center [729, 125] width 133 height 33
click at [664, 108] on select "Janvier Février Mars Avril Mai Juin Juillet Août Septembre Octobre Novembre Déc…" at bounding box center [729, 125] width 133 height 33
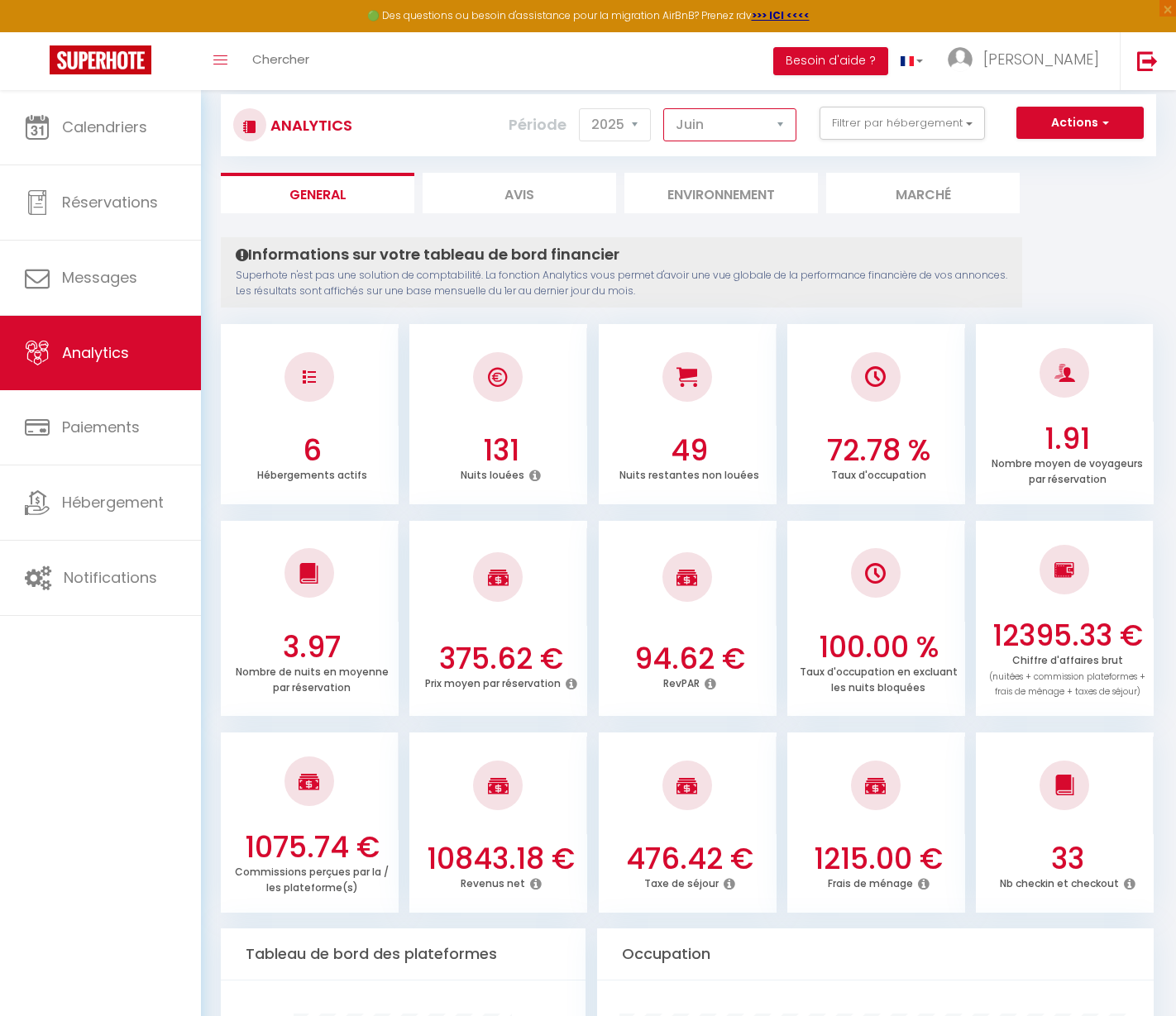
click at [728, 128] on select "Janvier Février Mars Avril Mai Juin Juillet Août Septembre Octobre Novembre Déc…" at bounding box center [729, 125] width 133 height 33
click at [664, 108] on select "Janvier Février Mars Avril Mai Juin Juillet Août Septembre Octobre Novembre Déc…" at bounding box center [729, 125] width 133 height 33
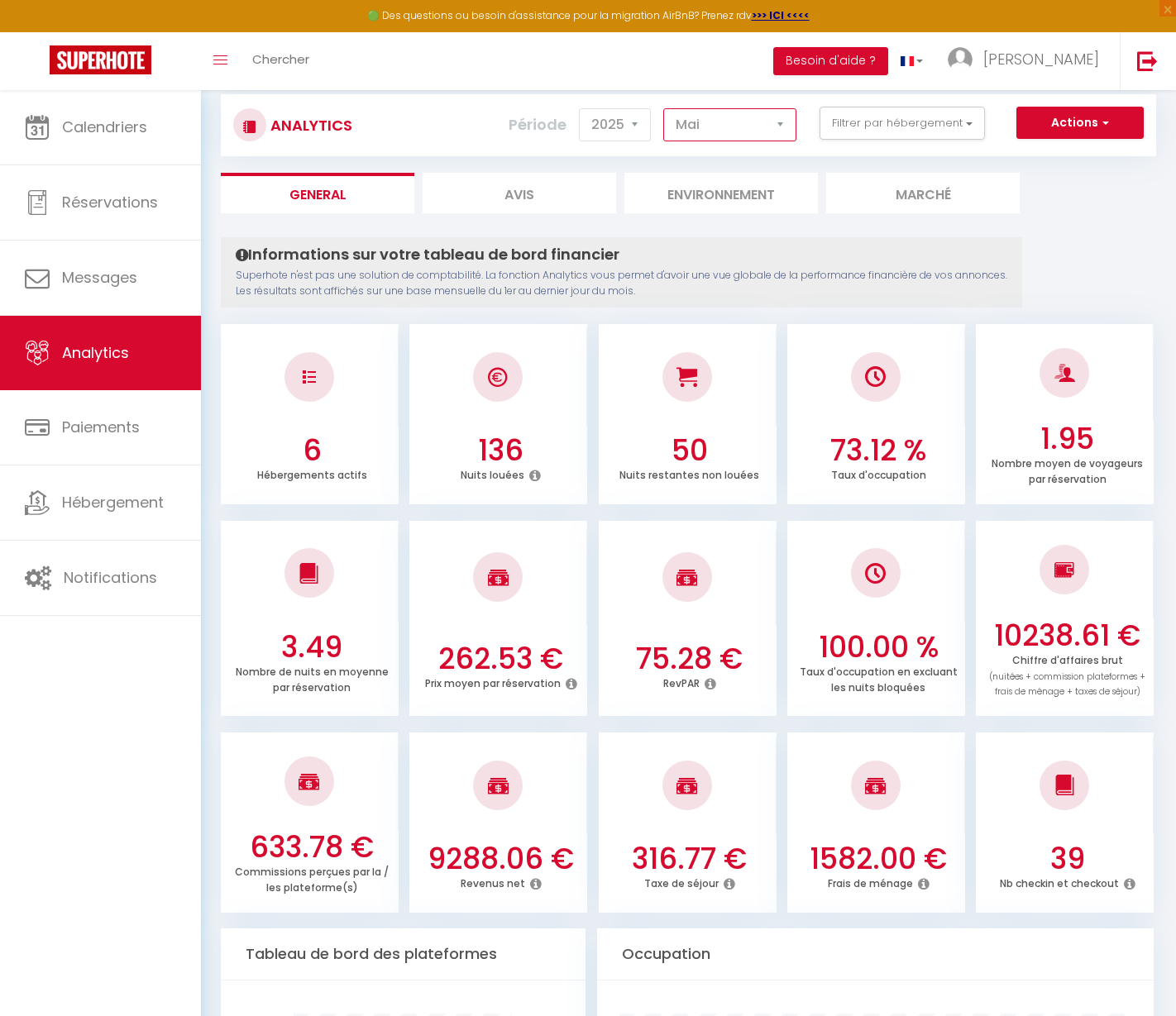
click at [775, 120] on select "Janvier Février Mars Avril Mai Juin Juillet Août Septembre Octobre Novembre Déc…" at bounding box center [729, 125] width 133 height 33
click at [664, 108] on select "Janvier Février Mars Avril Mai Juin Juillet Août Septembre Octobre Novembre Déc…" at bounding box center [729, 125] width 133 height 33
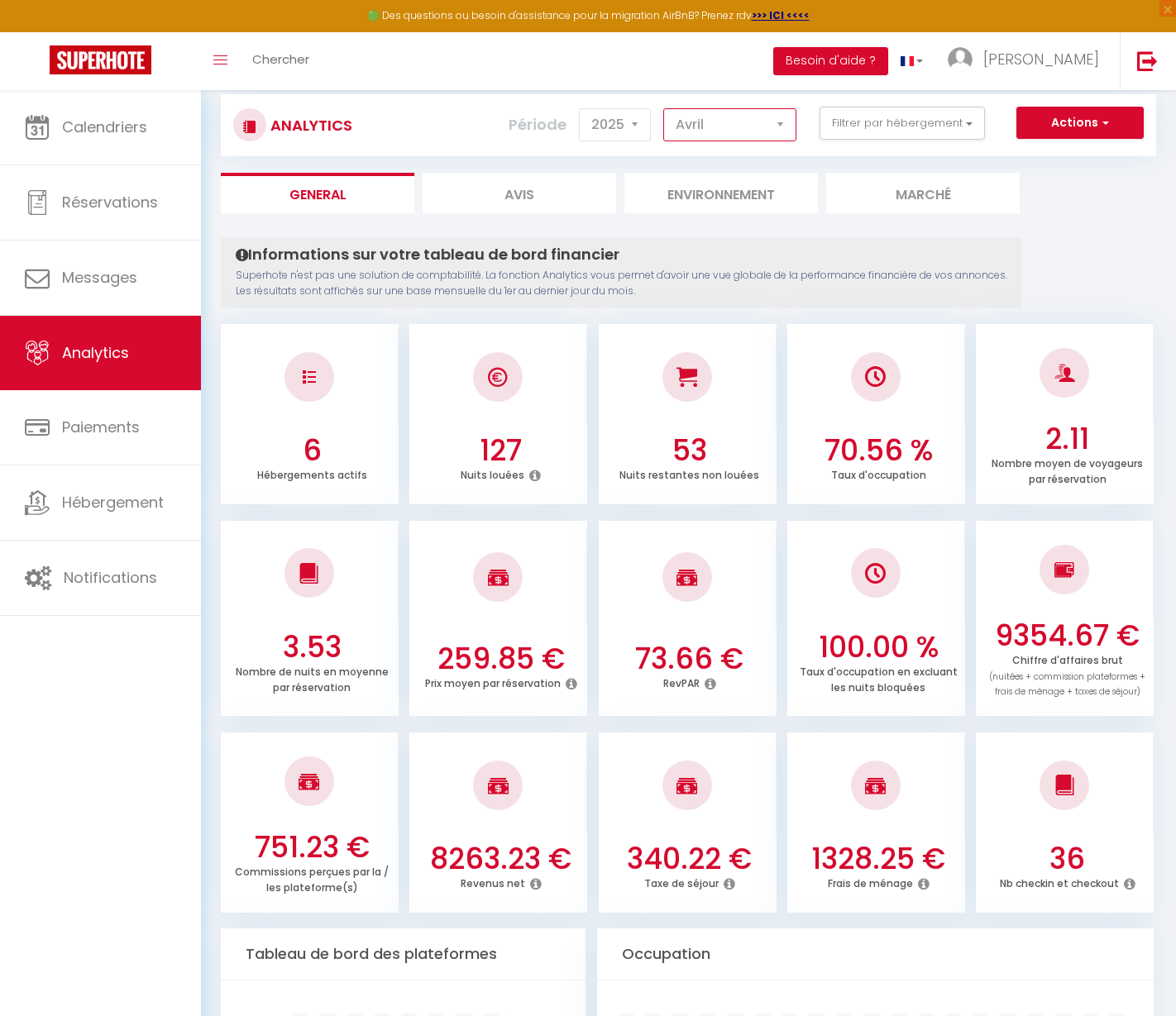
click at [775, 124] on select "Janvier Février Mars Avril Mai Juin Juillet Août Septembre Octobre Novembre Déc…" at bounding box center [729, 125] width 133 height 33
click at [664, 108] on select "Janvier Février Mars Avril Mai Juin Juillet Août Septembre Octobre Novembre Déc…" at bounding box center [729, 125] width 133 height 33
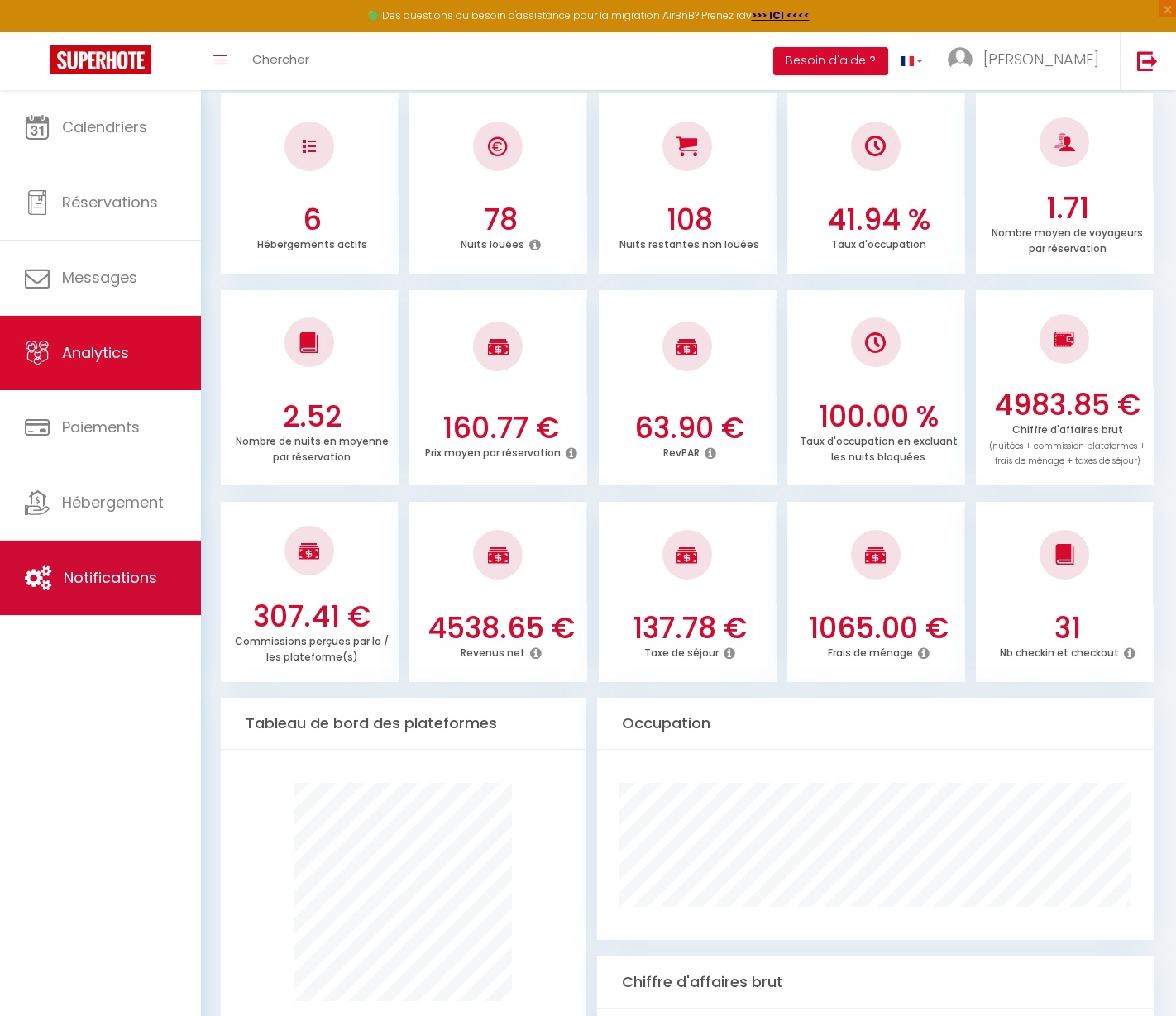
scroll to position [0, 0]
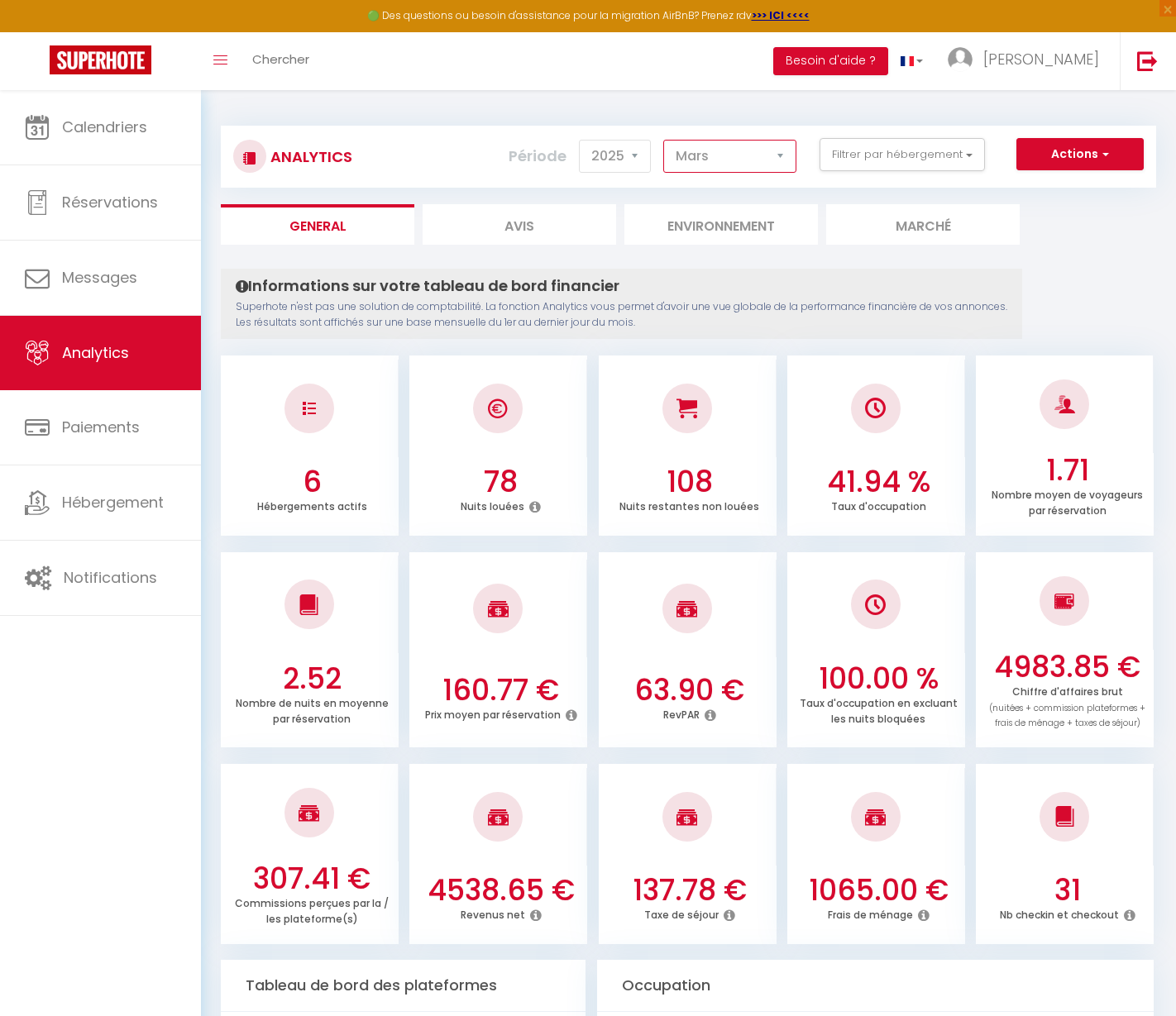
click at [744, 164] on select "Janvier Février Mars Avril Mai Juin Juillet Août Septembre Octobre Novembre Déc…" at bounding box center [729, 156] width 133 height 33
select select "7"
click at [664, 140] on select "Janvier Février Mars Avril Mai Juin Juillet Août Septembre Octobre Novembre Déc…" at bounding box center [729, 156] width 133 height 33
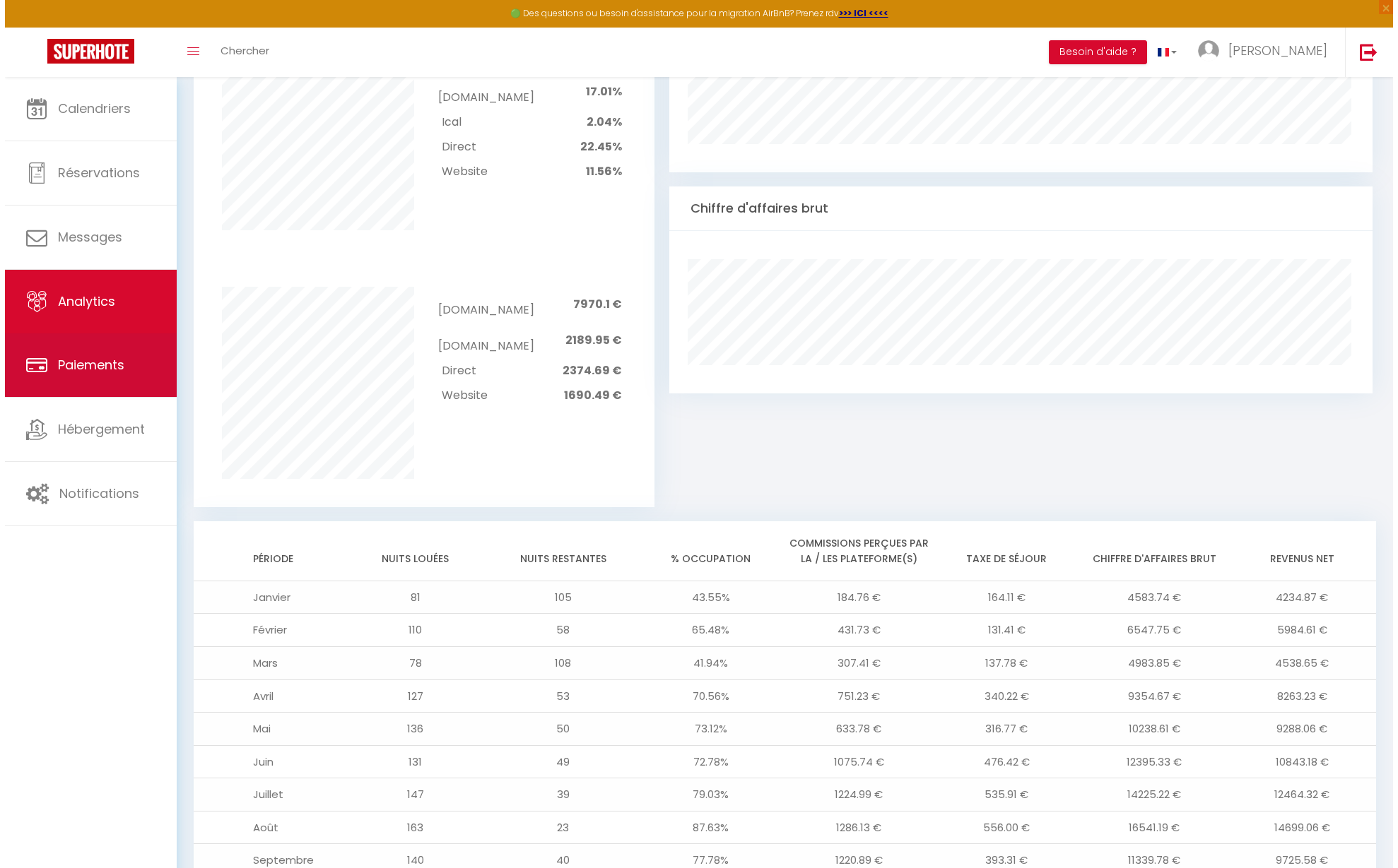
scroll to position [724, 0]
